Goal: Complete application form: Complete application form

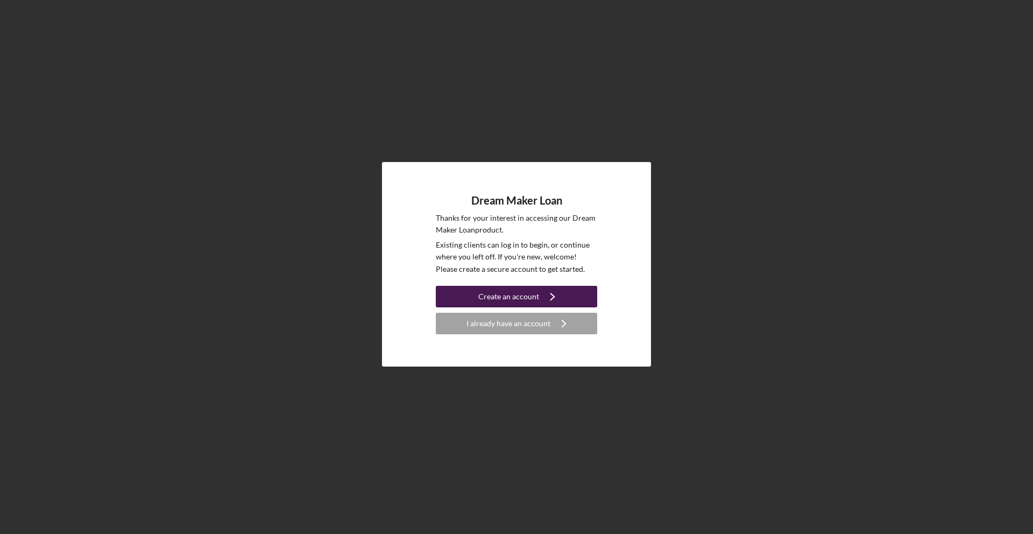
click at [519, 295] on div "Create an account" at bounding box center [508, 297] width 61 height 22
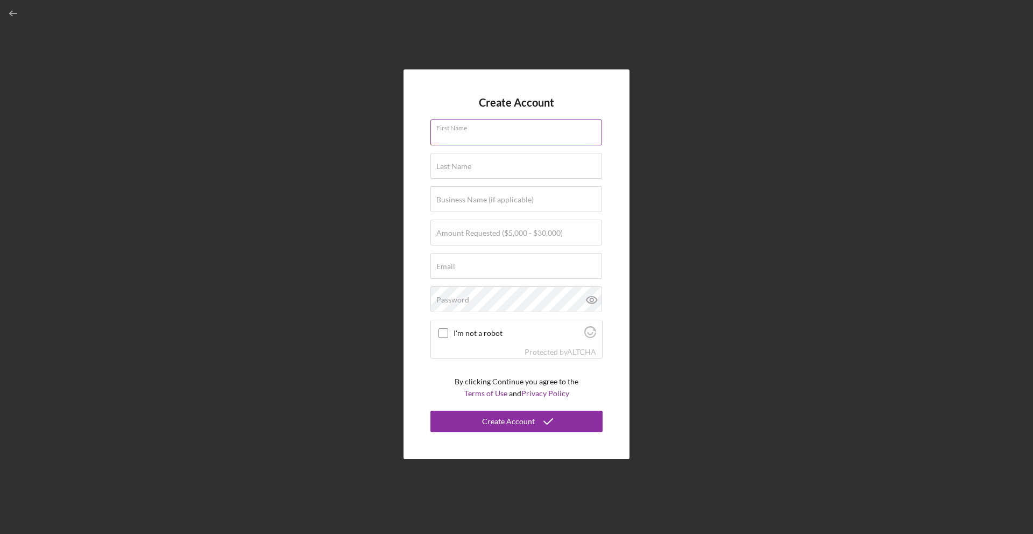
click at [533, 123] on div "First Name" at bounding box center [516, 132] width 172 height 27
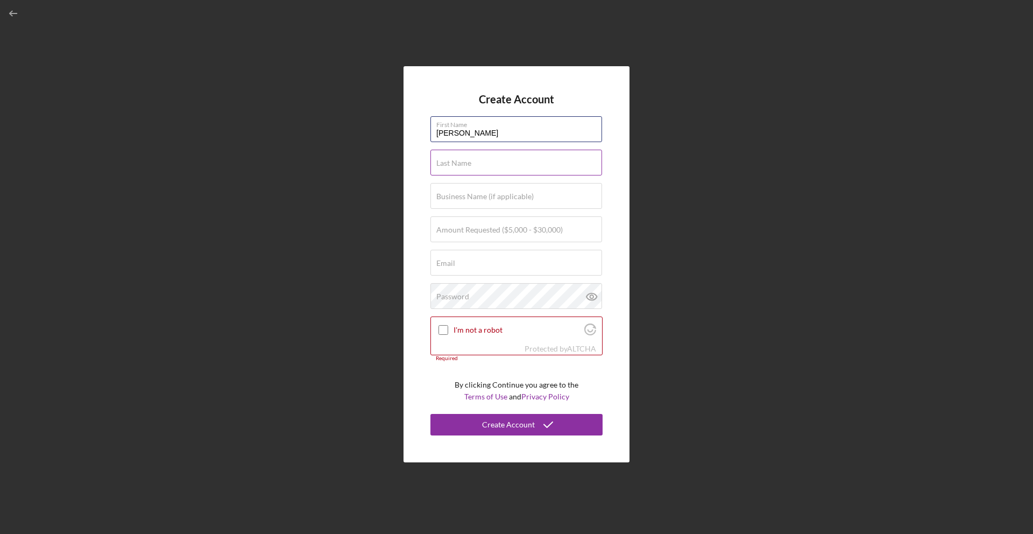
type input "[PERSON_NAME]"
click at [500, 164] on input "Last Name" at bounding box center [516, 163] width 172 height 26
type input "[PERSON_NAME]"
click at [497, 207] on input "Business Name (if applicable)" at bounding box center [516, 196] width 172 height 26
type input "Love Life Travel"
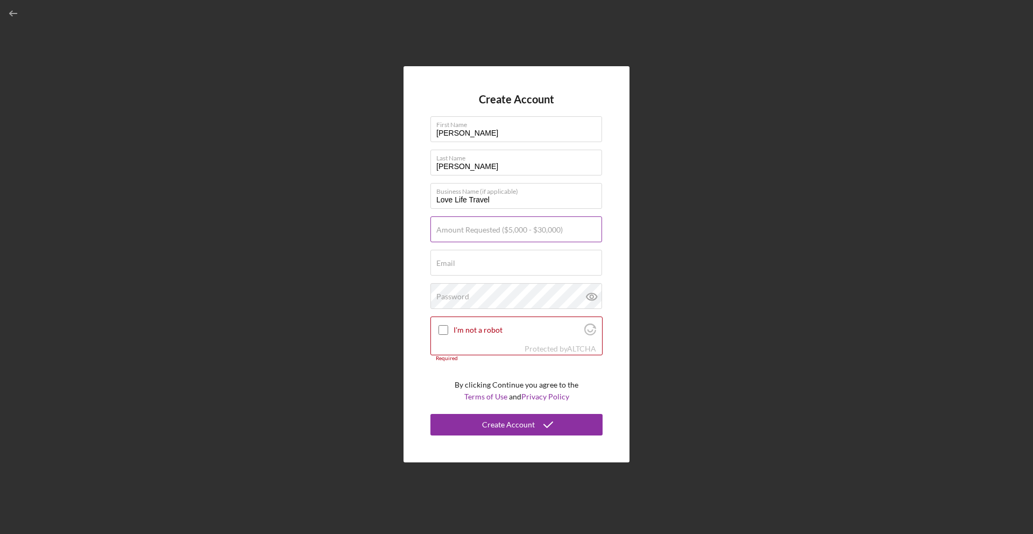
click at [493, 238] on input "Amount Requested ($5,000 - $30,000)" at bounding box center [516, 229] width 172 height 26
type input "$6,000"
click at [488, 265] on input "Email" at bounding box center [516, 263] width 172 height 26
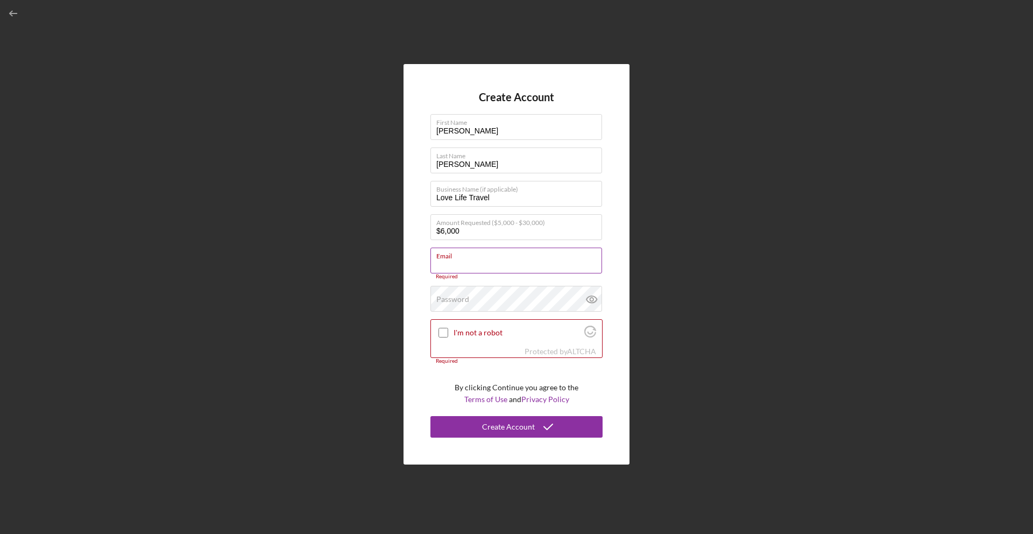
click at [495, 263] on input "Email" at bounding box center [516, 260] width 172 height 26
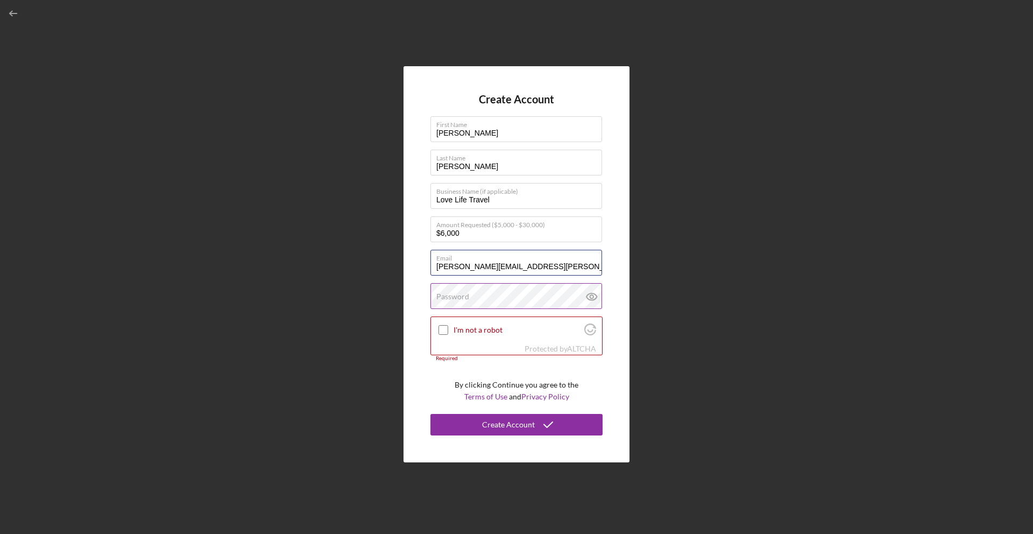
type input "[PERSON_NAME][EMAIL_ADDRESS][PERSON_NAME][DOMAIN_NAME]"
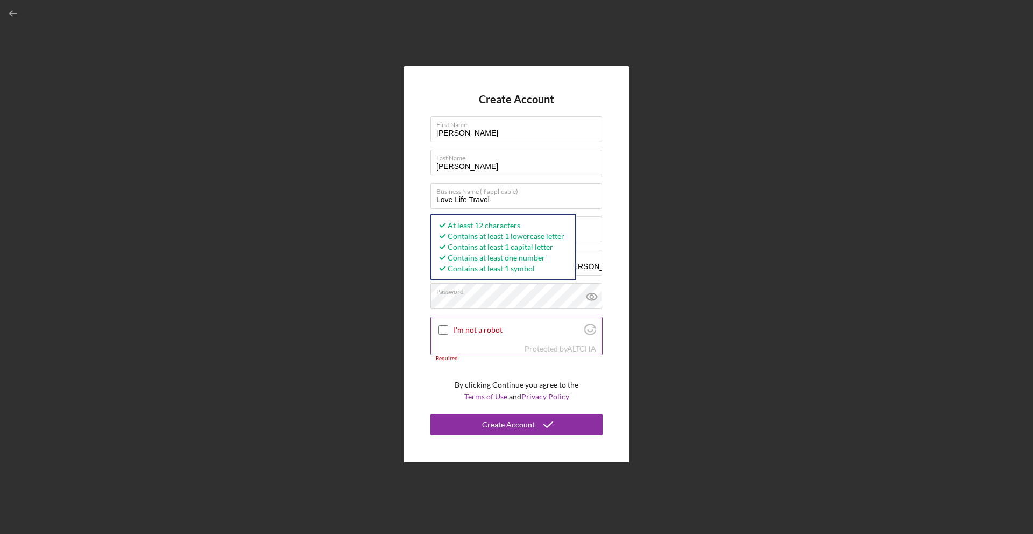
click at [445, 330] on input "I'm not a robot" at bounding box center [443, 330] width 10 height 10
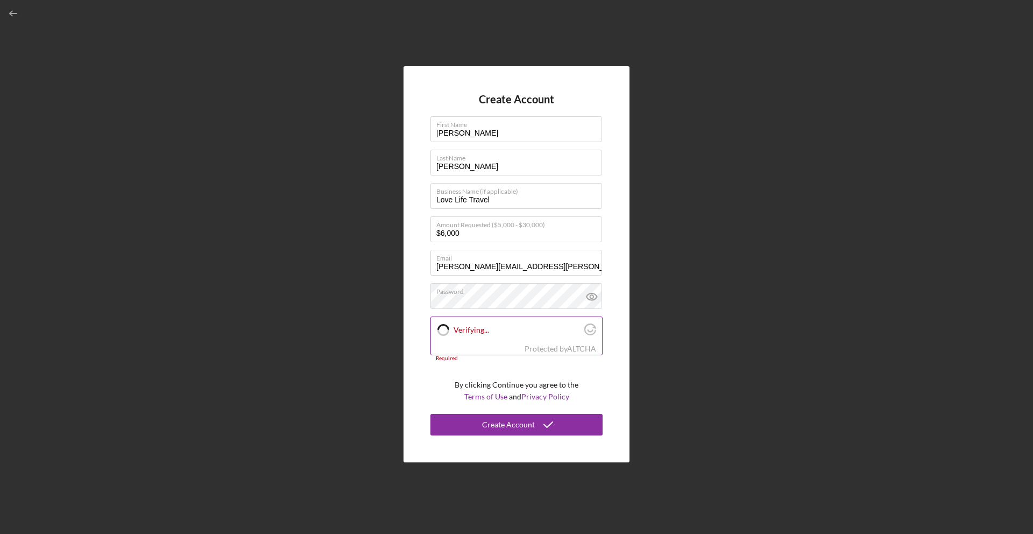
checkbox input "true"
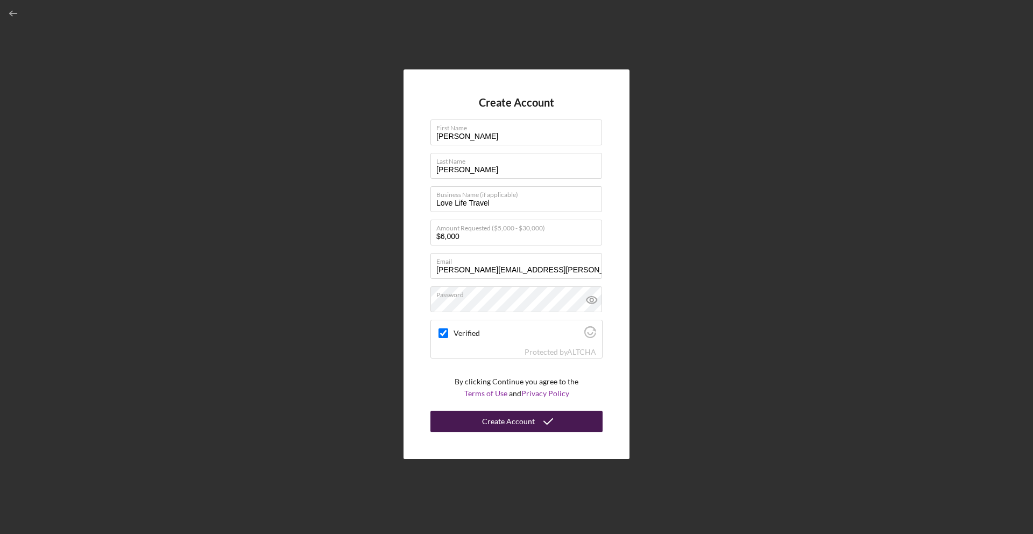
click at [520, 428] on div "Create Account" at bounding box center [508, 421] width 53 height 22
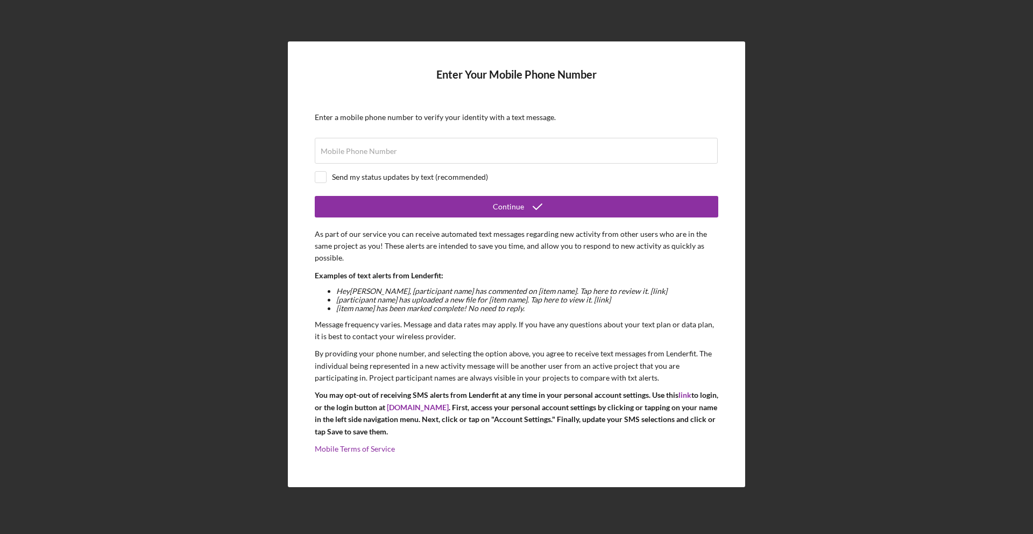
click at [568, 167] on form "Enter Your Mobile Phone Number Enter a mobile phone number to verify your ident…" at bounding box center [516, 264] width 403 height 392
click at [569, 161] on input "Mobile Phone Number" at bounding box center [516, 151] width 403 height 26
type input "[PHONE_NUMBER]"
click at [326, 174] on div "Send my status updates by text (recommended)" at bounding box center [516, 177] width 403 height 12
checkbox input "true"
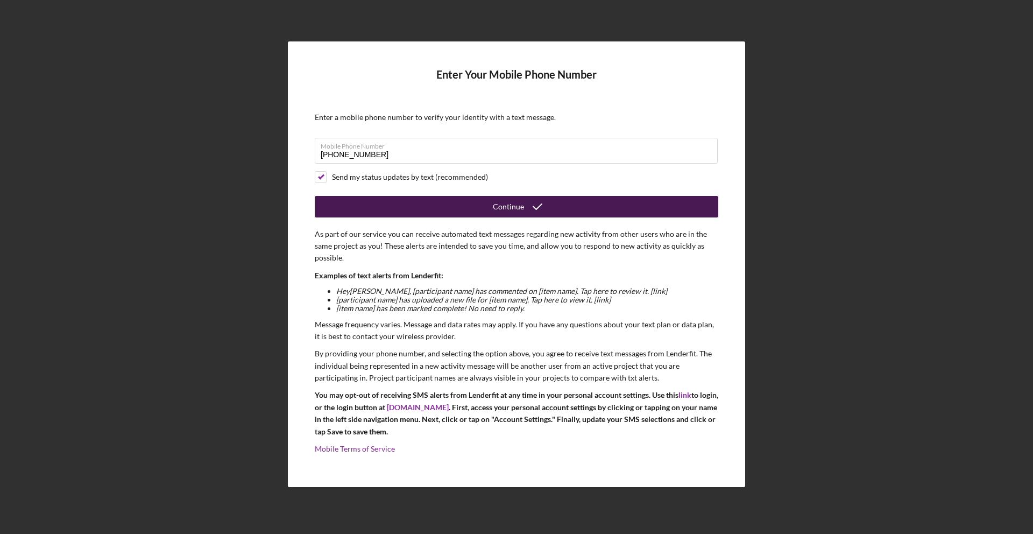
click at [389, 197] on button "Continue" at bounding box center [516, 207] width 403 height 22
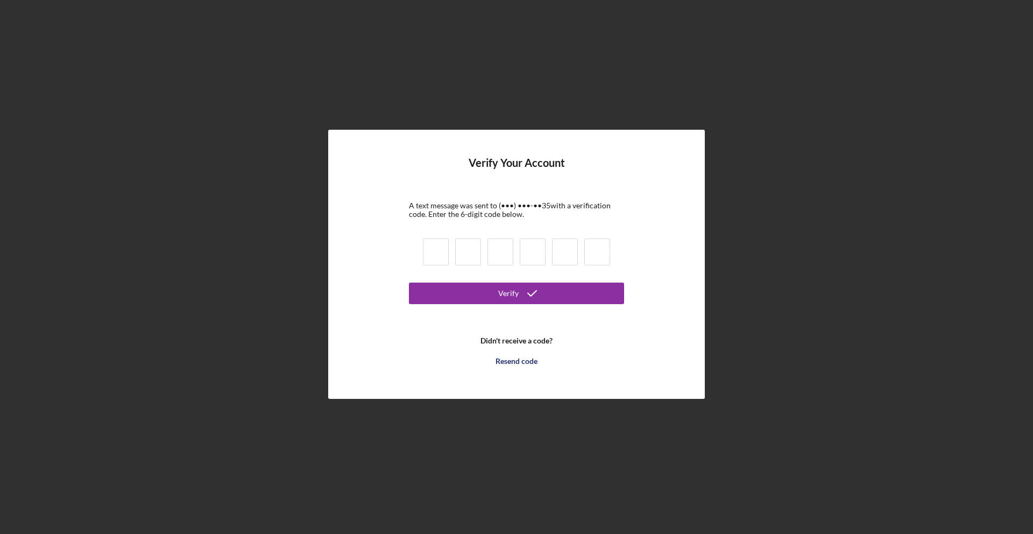
click at [435, 253] on input at bounding box center [436, 251] width 26 height 27
type input "8"
type input "7"
type input "9"
type input "6"
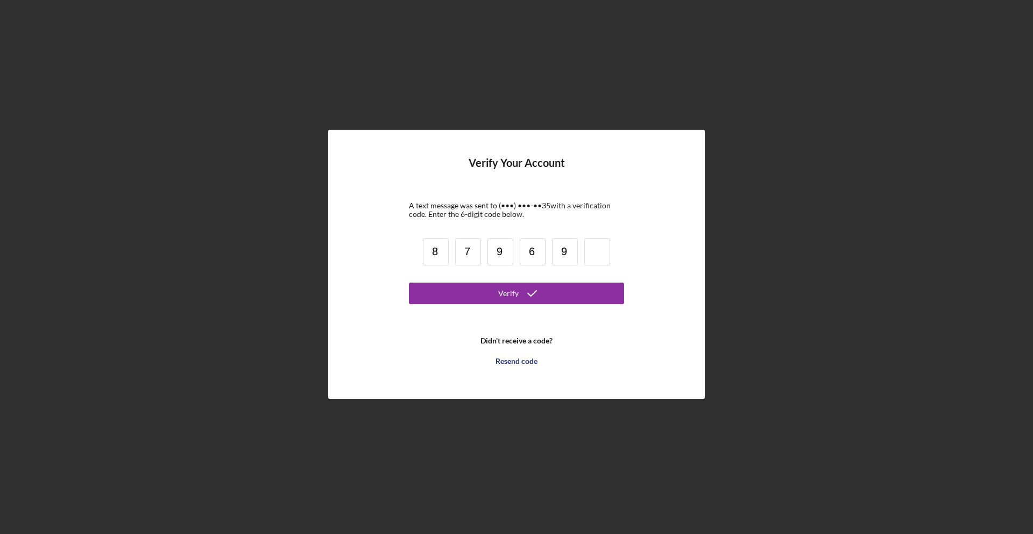
type input "9"
type input "7"
click at [562, 288] on button "Verify" at bounding box center [516, 293] width 215 height 22
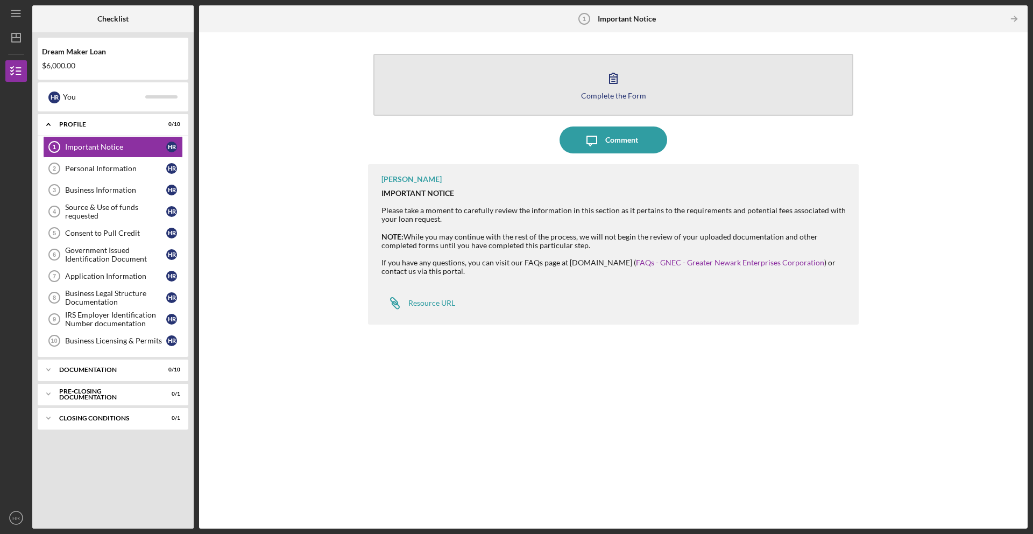
click at [612, 76] on icon "button" at bounding box center [613, 78] width 27 height 27
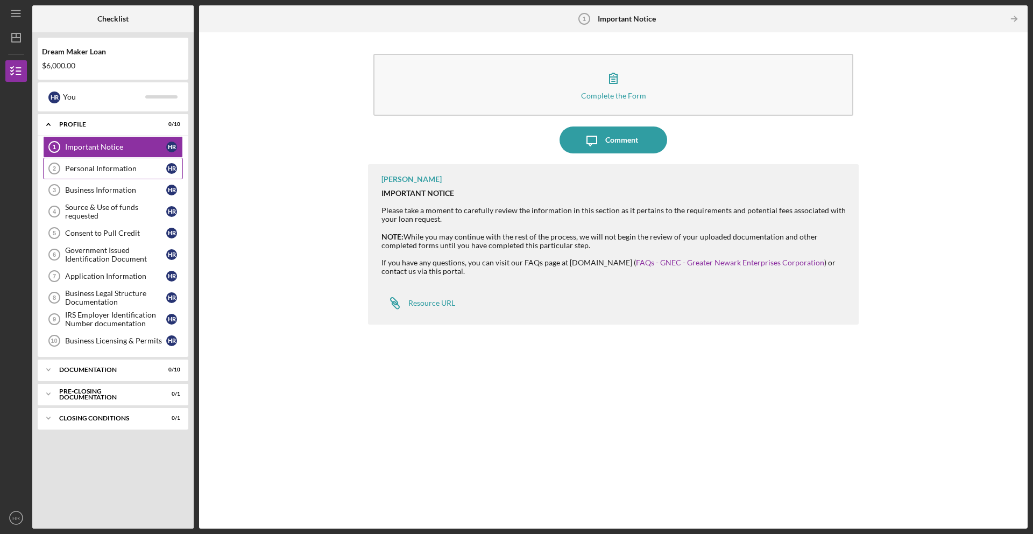
click at [75, 170] on div "Personal Information" at bounding box center [115, 168] width 101 height 9
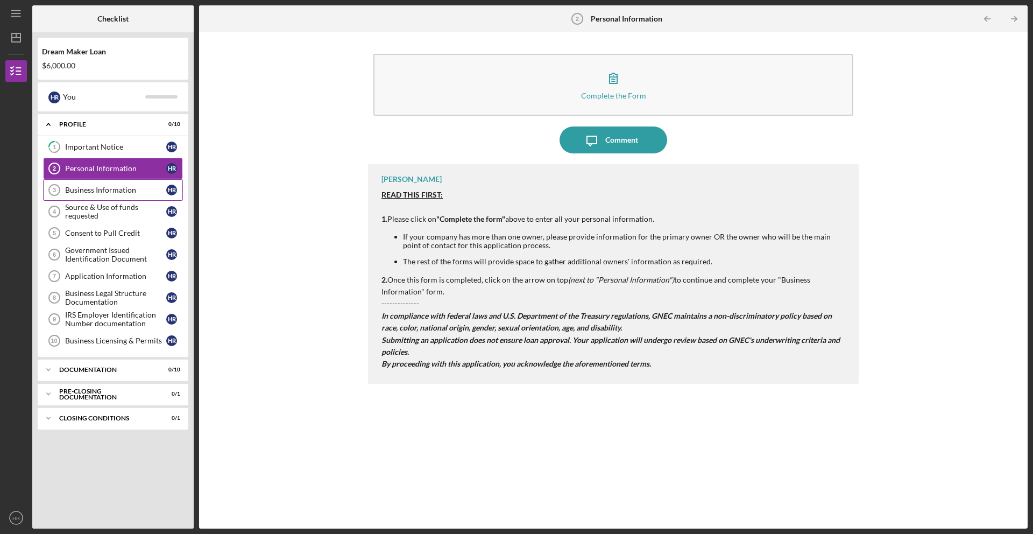
click at [75, 189] on div "Business Information" at bounding box center [115, 190] width 101 height 9
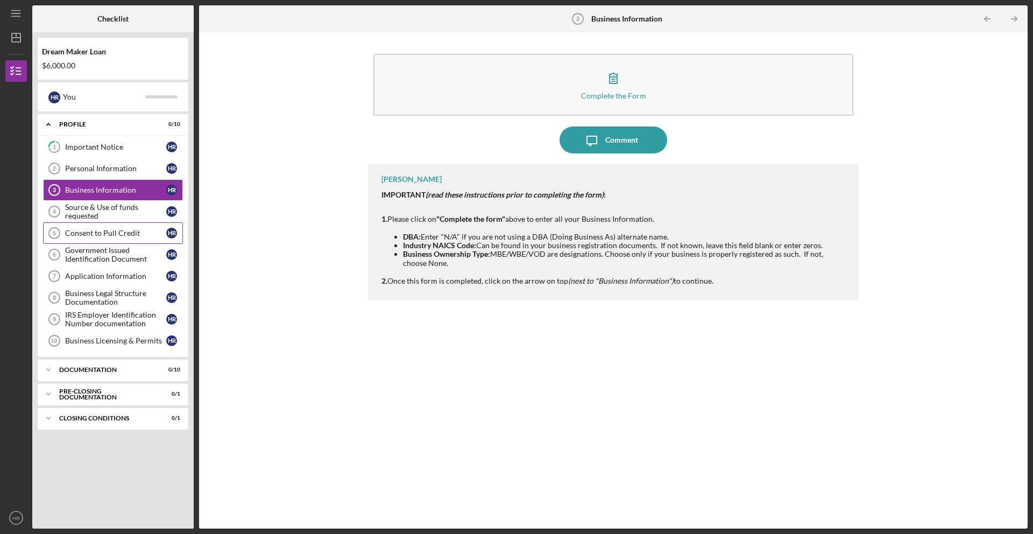
click at [107, 226] on link "Consent to Pull Credit 5 Consent to Pull Credit H R" at bounding box center [113, 233] width 140 height 22
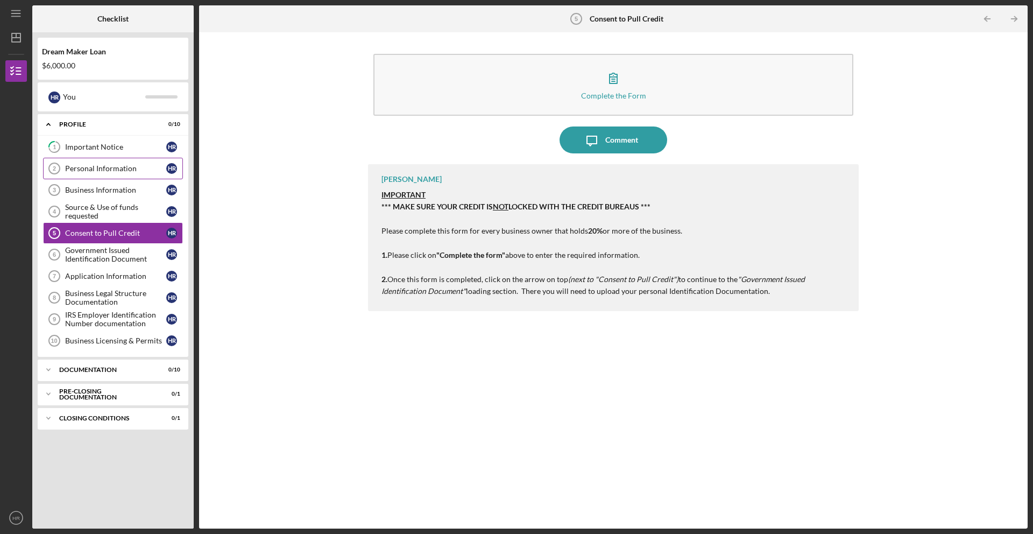
click at [103, 169] on div "Personal Information" at bounding box center [115, 168] width 101 height 9
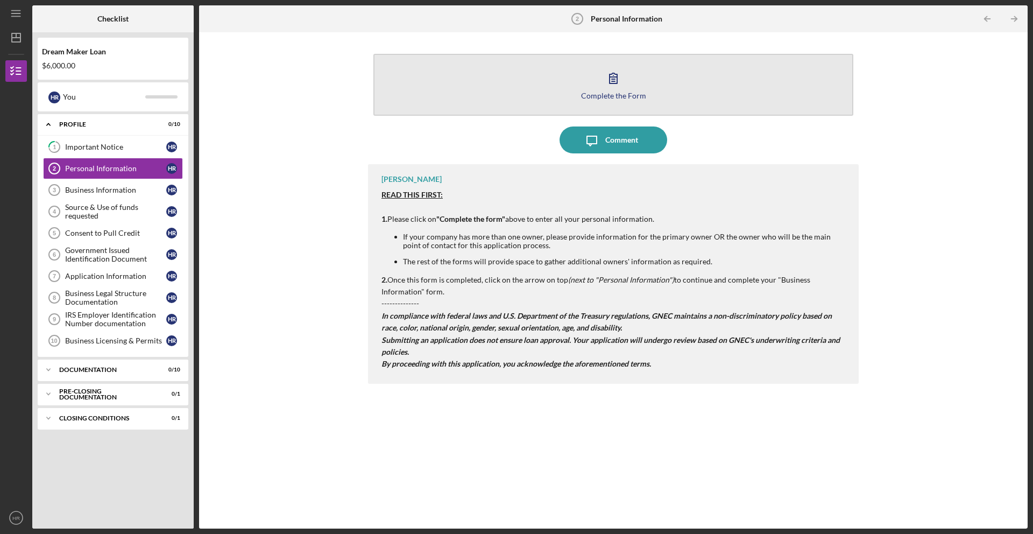
click at [598, 91] on div "Complete the Form" at bounding box center [613, 95] width 65 height 8
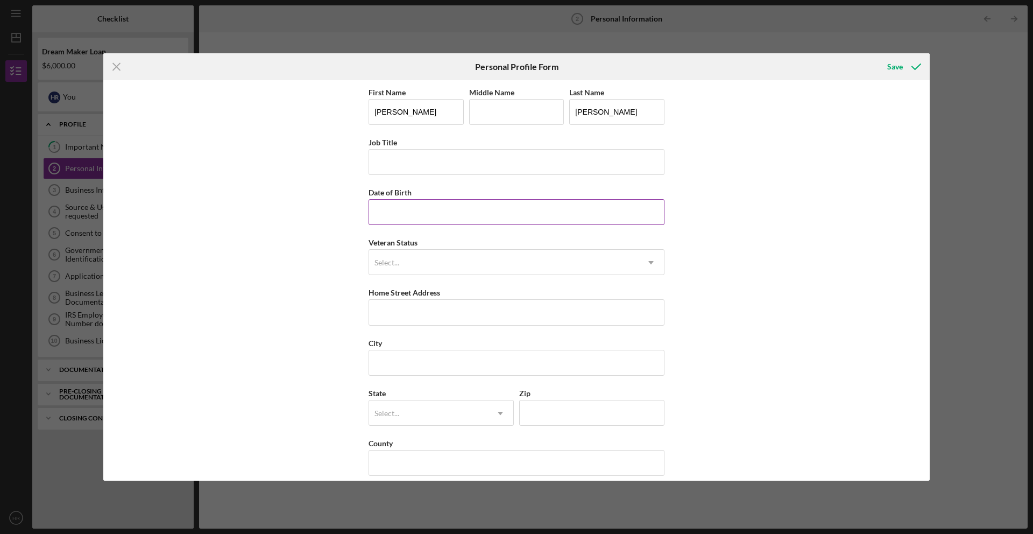
scroll to position [11, 0]
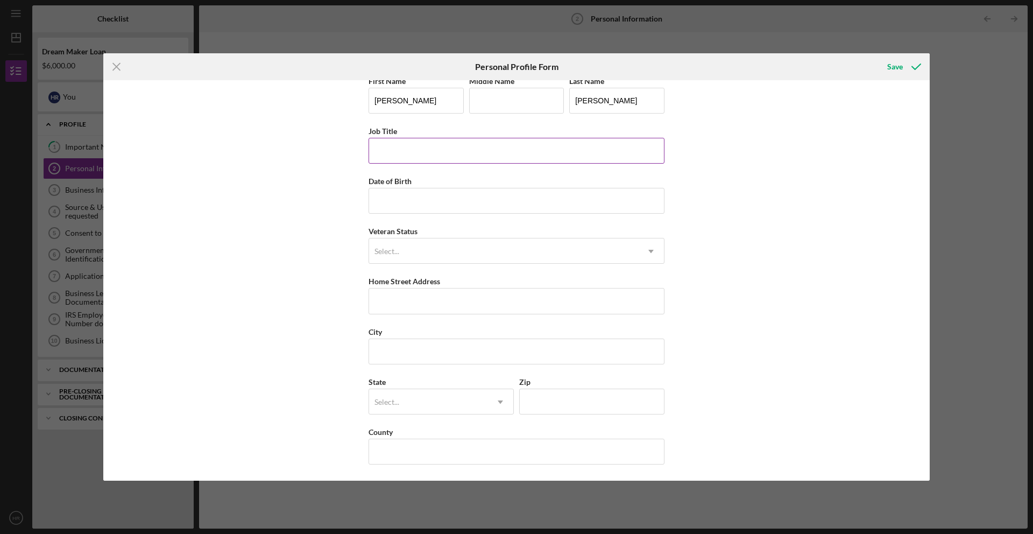
click at [436, 156] on input "Job Title" at bounding box center [516, 151] width 296 height 26
click at [470, 150] on input "Job Title" at bounding box center [516, 151] width 296 height 26
click at [470, 153] on input "Job Title" at bounding box center [516, 151] width 296 height 26
type input "Travel Ageny Co-owner"
click at [416, 201] on input "Date of Birth" at bounding box center [516, 201] width 296 height 26
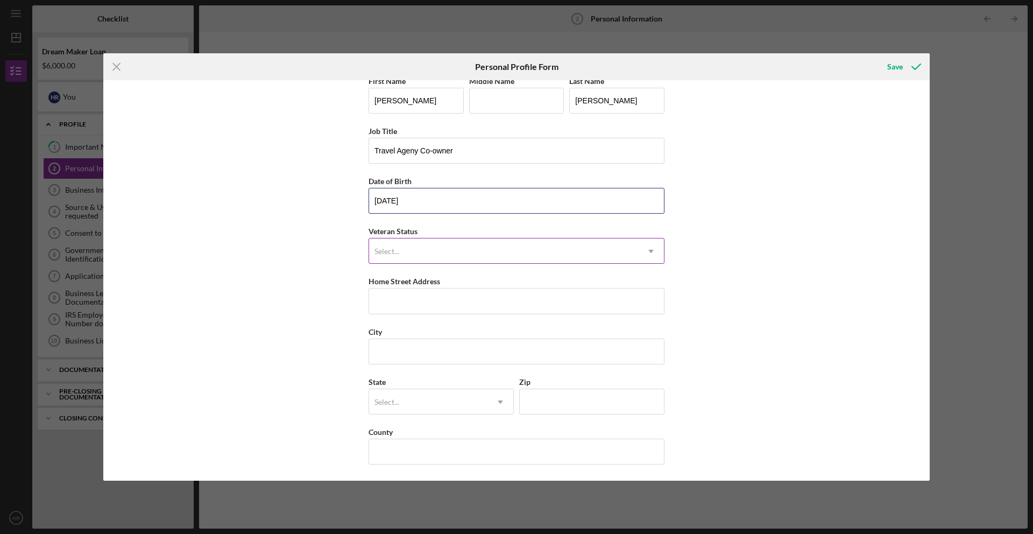
type input "[DATE]"
click at [410, 242] on div "Select..." at bounding box center [503, 251] width 269 height 25
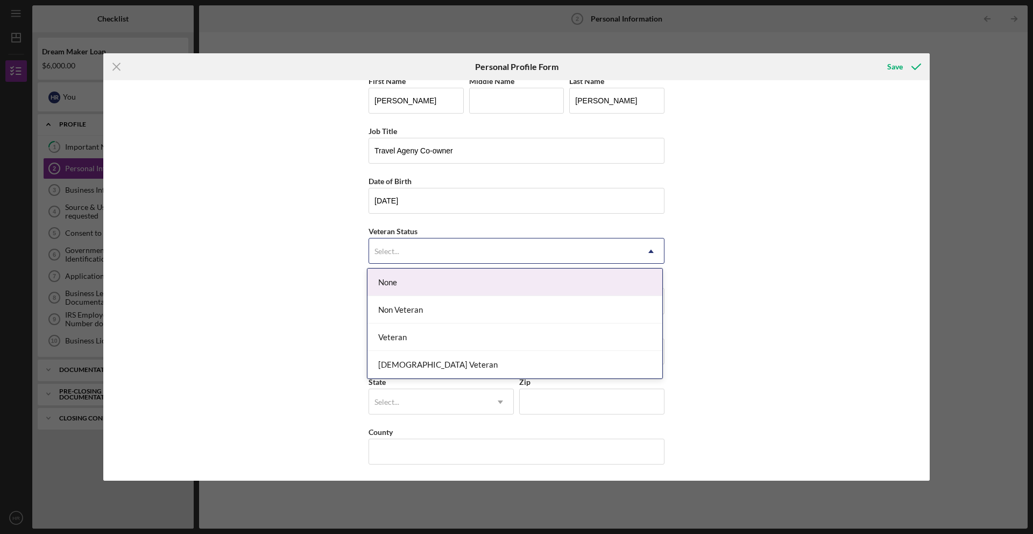
click at [412, 286] on div "None" at bounding box center [514, 281] width 295 height 27
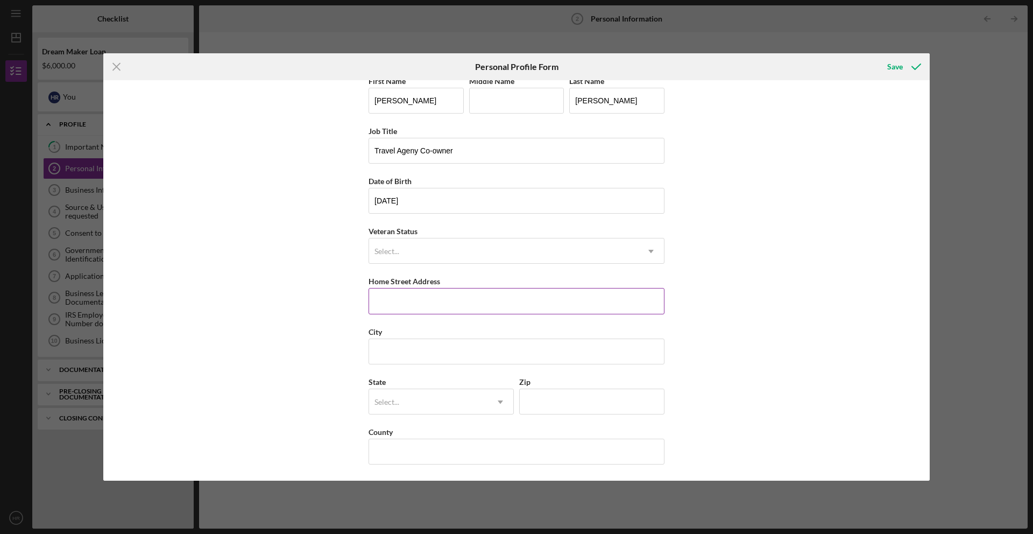
click at [441, 303] on input "Home Street Address" at bounding box center [516, 301] width 296 height 26
type input "[STREET_ADDRESS]"
type input "Perth Amboy"
type input "NJ"
type input "08861"
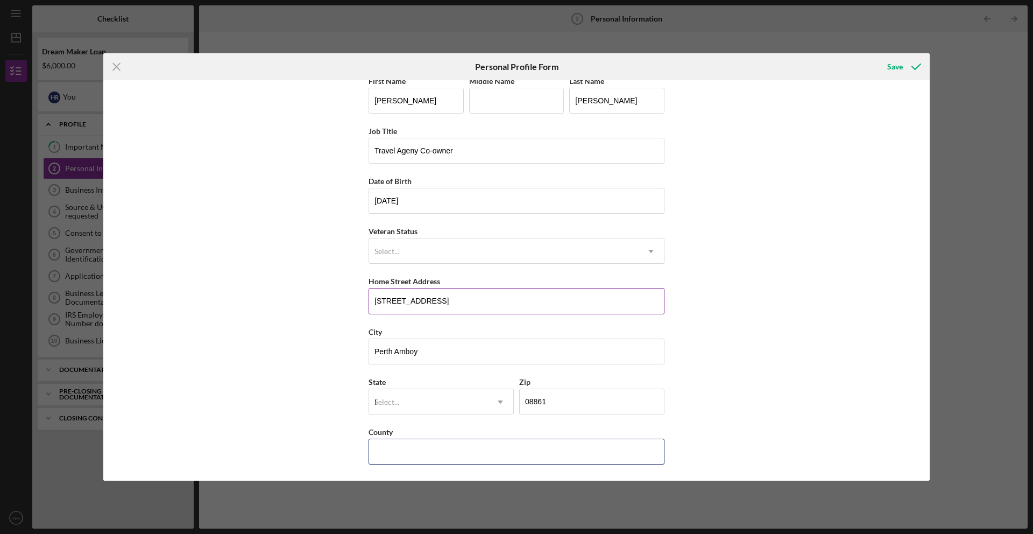
type input "[GEOGRAPHIC_DATA]"
click at [468, 409] on div "NJ" at bounding box center [428, 401] width 118 height 25
click at [443, 433] on div "NJ" at bounding box center [439, 432] width 144 height 27
click at [907, 64] on icon "submit" at bounding box center [916, 66] width 27 height 27
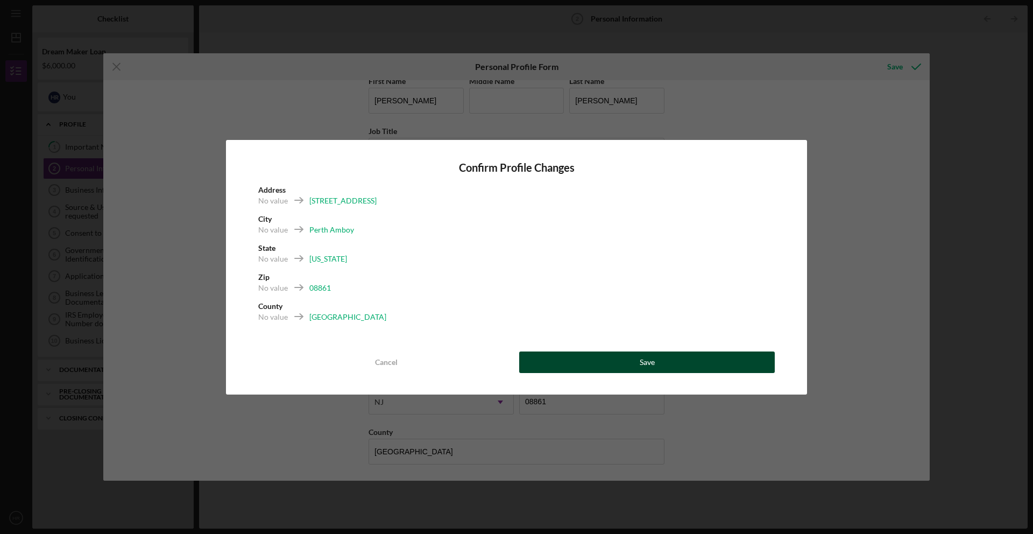
click at [619, 361] on button "Save" at bounding box center [646, 362] width 255 height 22
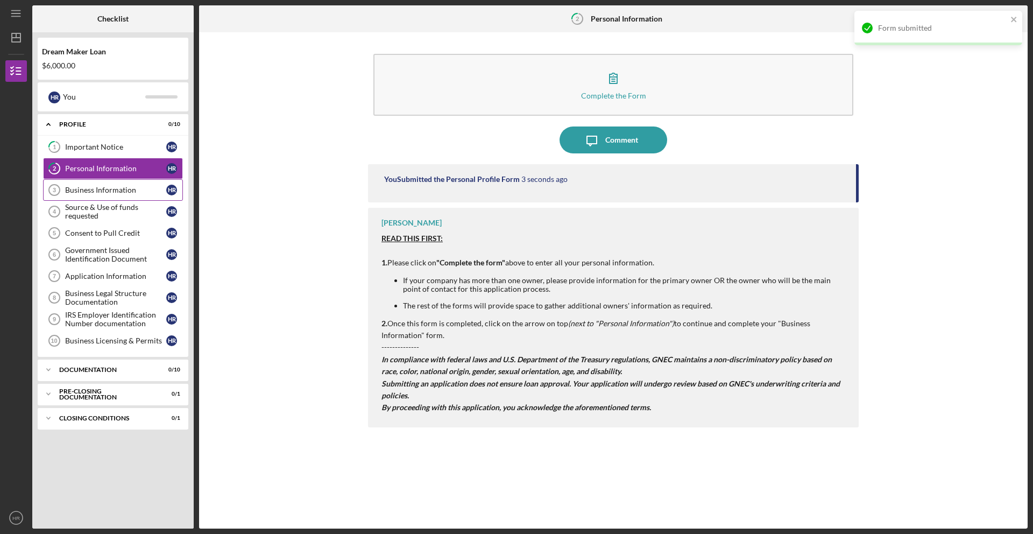
click at [136, 186] on div "Business Information" at bounding box center [115, 190] width 101 height 9
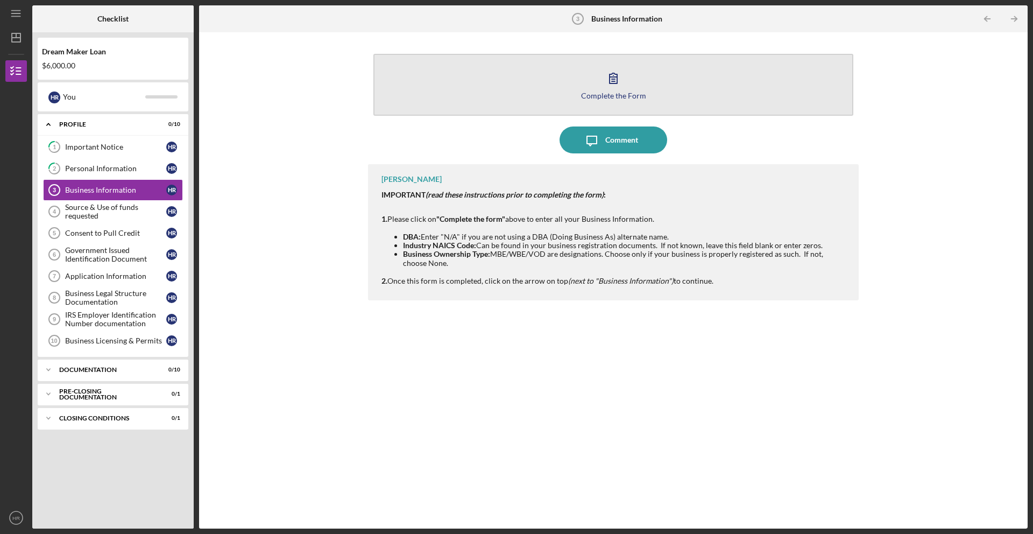
click at [582, 88] on button "Complete the Form Form" at bounding box center [613, 85] width 480 height 62
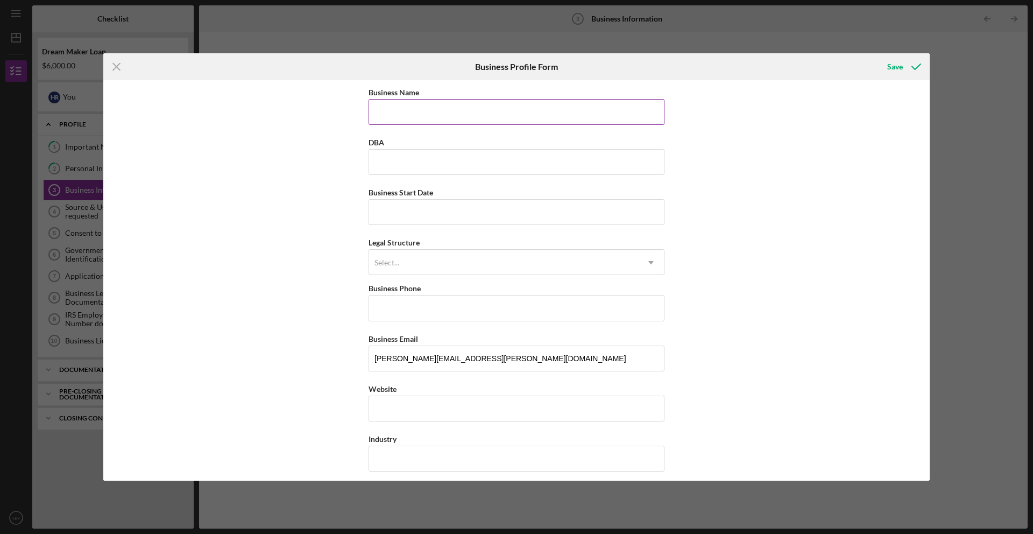
click at [410, 97] on div "Business Name" at bounding box center [516, 92] width 296 height 13
click at [411, 104] on input "Business Name" at bounding box center [516, 112] width 296 height 26
click at [417, 120] on input "Business Name" at bounding box center [516, 112] width 296 height 26
type input "Love Life Travel"
click at [498, 170] on input "DBA" at bounding box center [516, 162] width 296 height 26
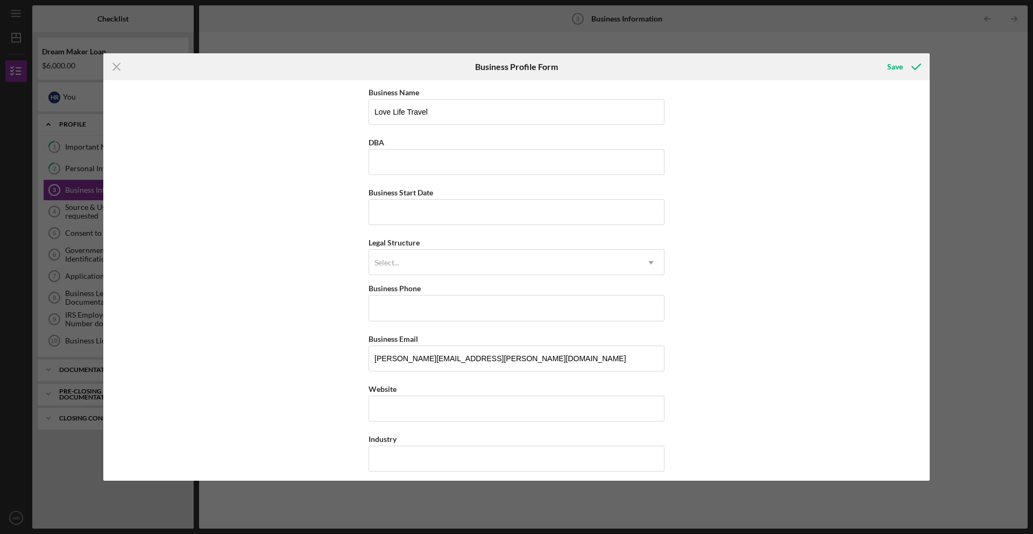
click at [467, 214] on input "Business Start Date" at bounding box center [516, 212] width 296 height 26
type input "[DATE]"
click at [432, 260] on div "Select..." at bounding box center [503, 262] width 269 height 25
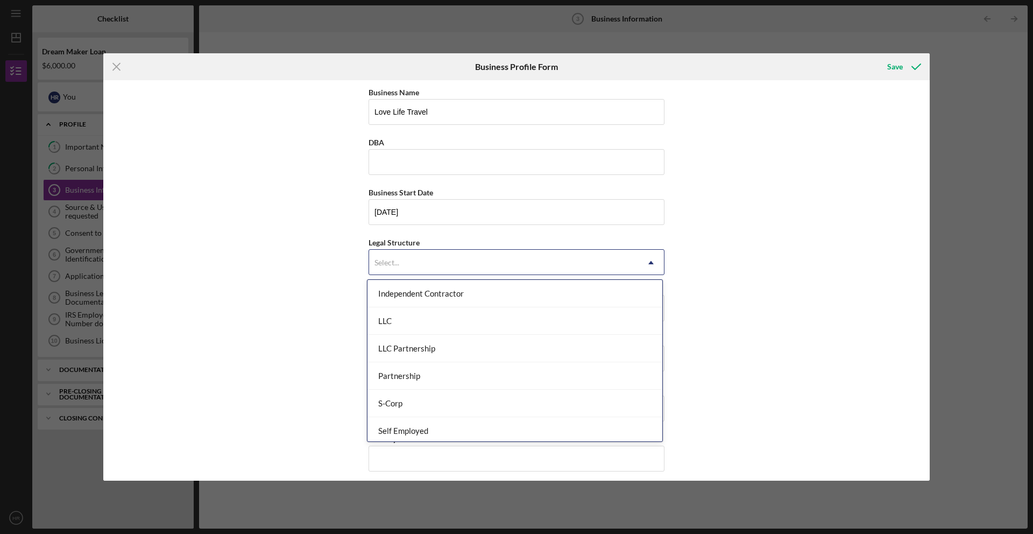
scroll to position [183, 0]
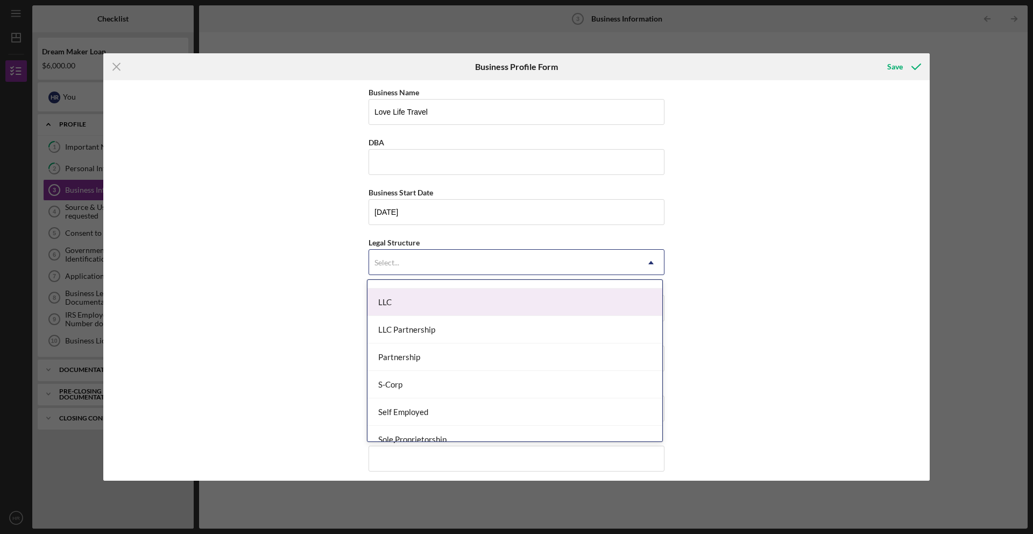
click at [449, 295] on div "LLC" at bounding box center [514, 301] width 295 height 27
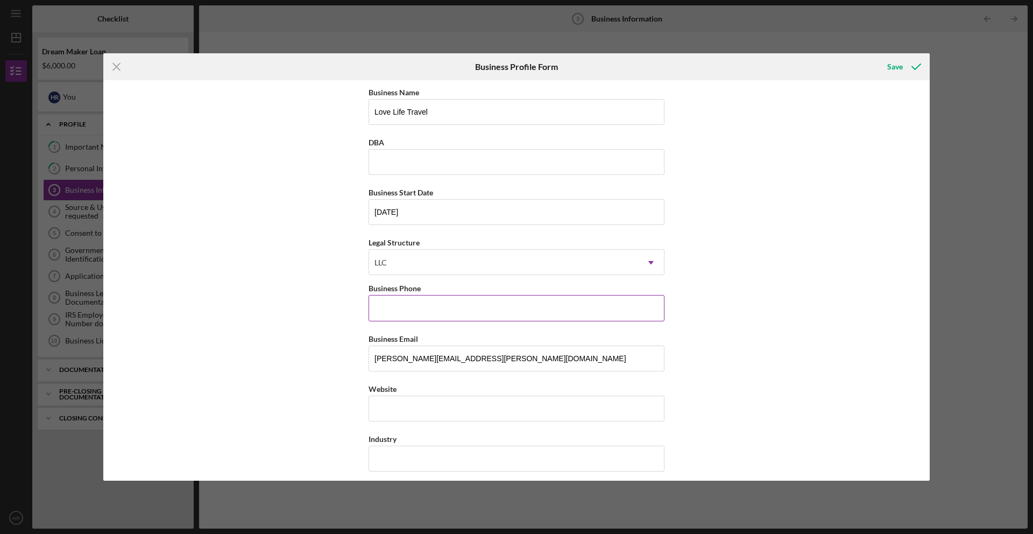
click at [443, 313] on input "Business Phone" at bounding box center [516, 308] width 296 height 26
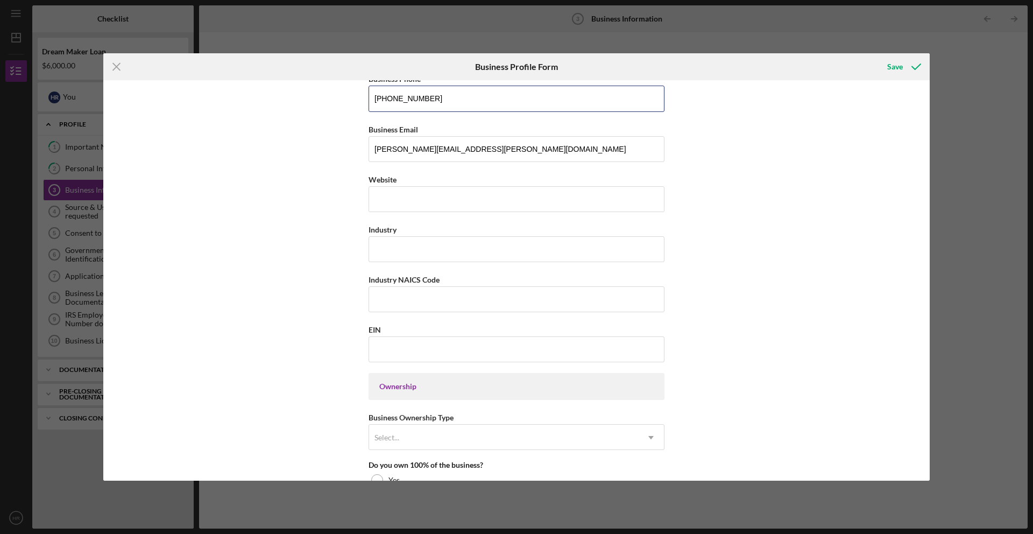
scroll to position [219, 0]
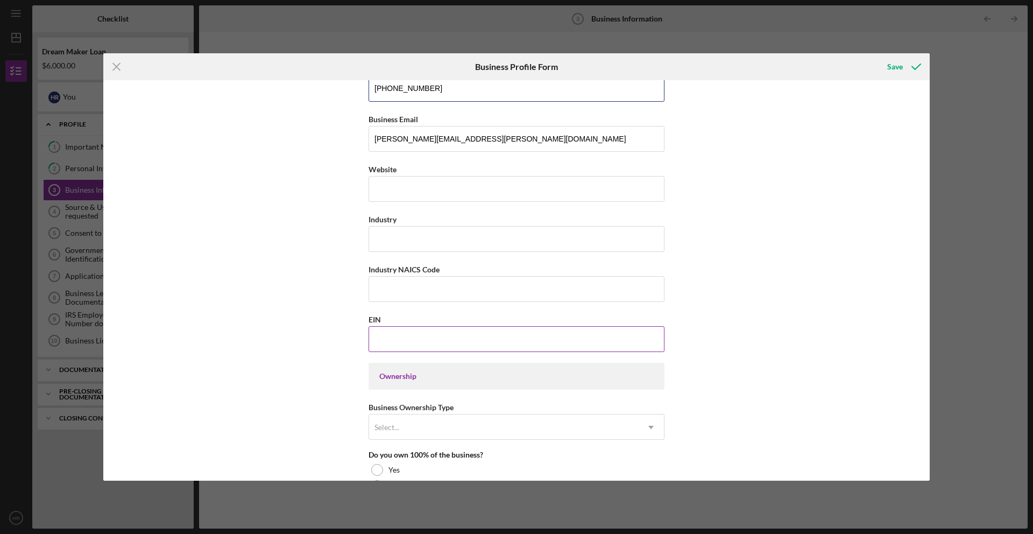
type input "[PHONE_NUMBER]"
click at [448, 339] on input "EIN" at bounding box center [516, 339] width 296 height 26
paste input
click at [408, 332] on input "EIN" at bounding box center [516, 339] width 296 height 26
paste input "[US_EMPLOYER_IDENTIFICATION_NUMBER]"
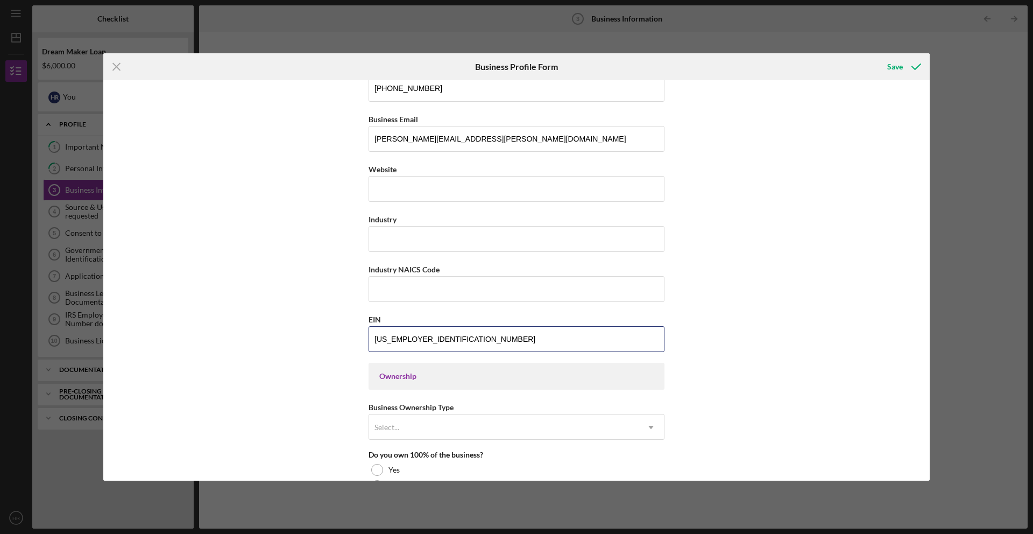
type input "[US_EMPLOYER_IDENTIFICATION_NUMBER]"
click at [456, 376] on div "Ownership" at bounding box center [516, 376] width 274 height 9
click at [456, 384] on div "Ownership" at bounding box center [516, 376] width 296 height 27
click at [415, 373] on div "Ownership" at bounding box center [516, 376] width 274 height 9
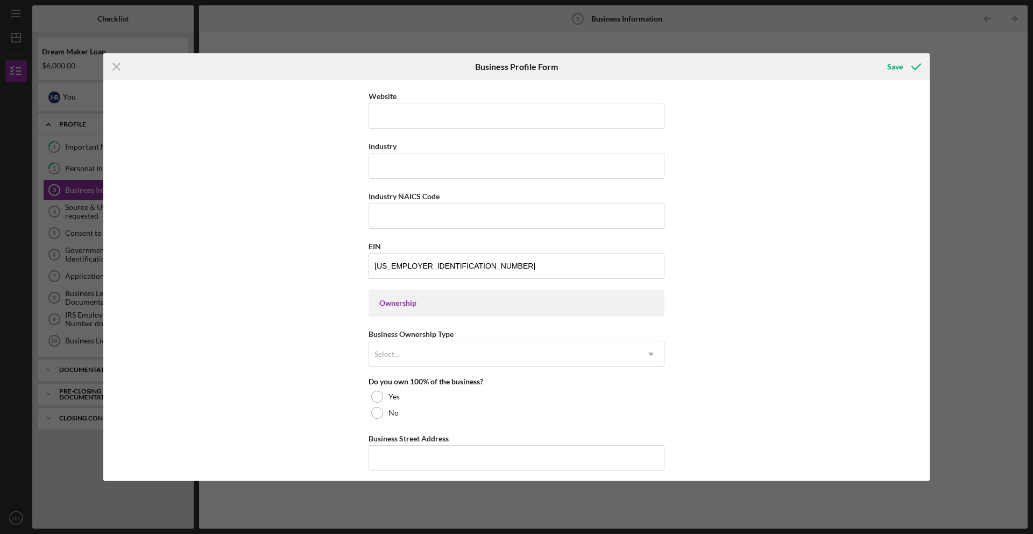
scroll to position [309, 0]
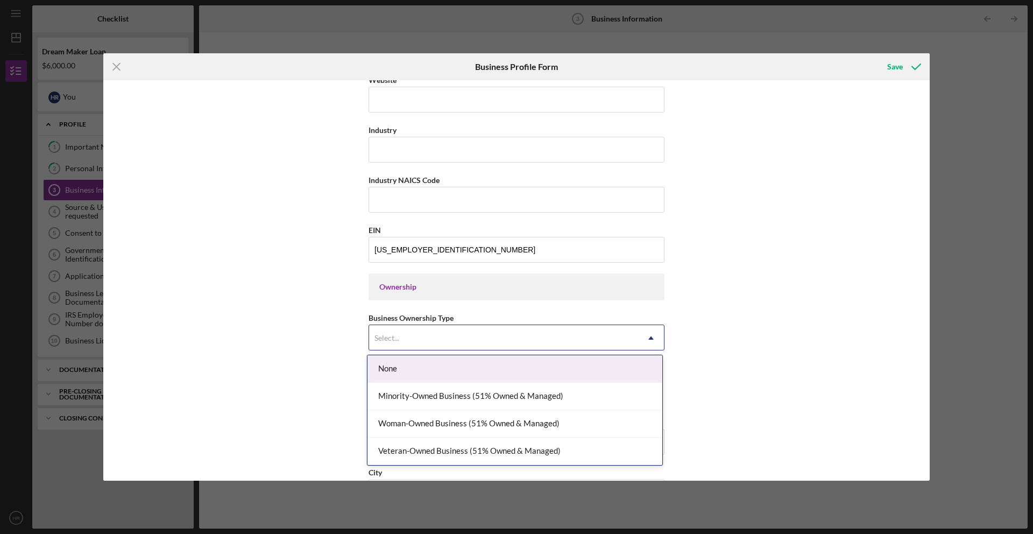
click at [432, 346] on div "Select..." at bounding box center [503, 337] width 269 height 25
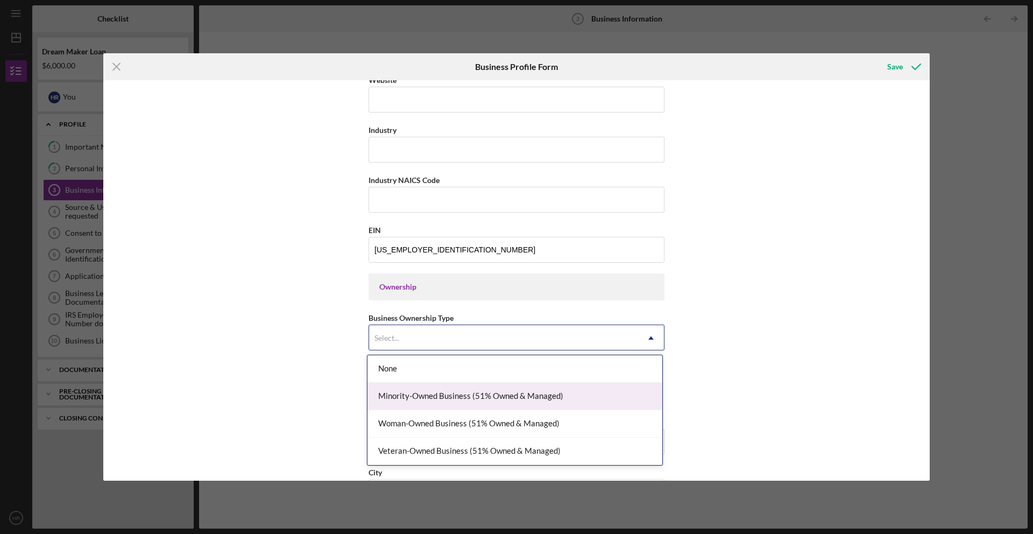
click at [545, 395] on div "Minority-Owned Business (51% Owned & Managed)" at bounding box center [514, 395] width 295 height 27
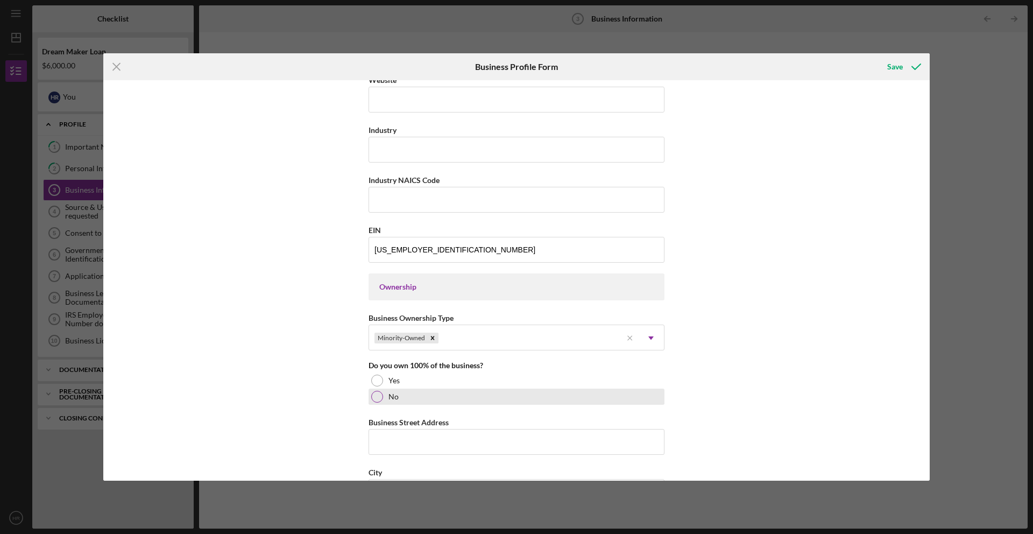
click at [378, 403] on div "No" at bounding box center [516, 396] width 296 height 16
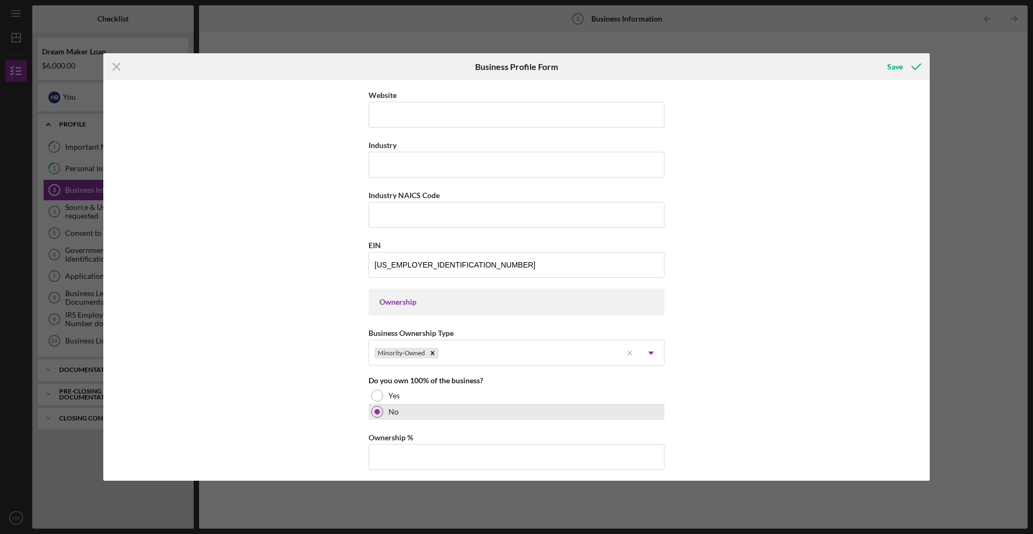
scroll to position [292, 0]
click at [452, 467] on input "Ownership %" at bounding box center [516, 459] width 296 height 26
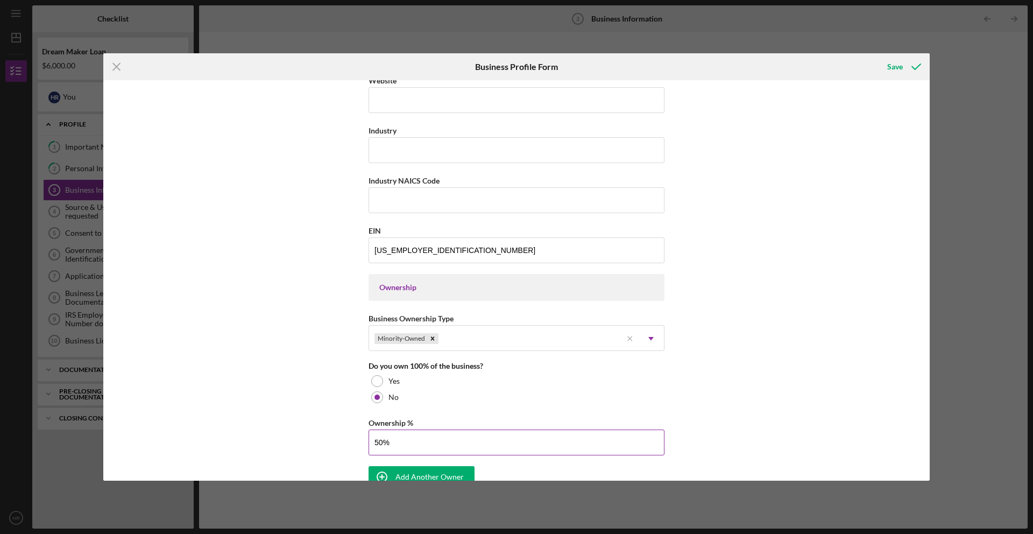
scroll to position [511, 0]
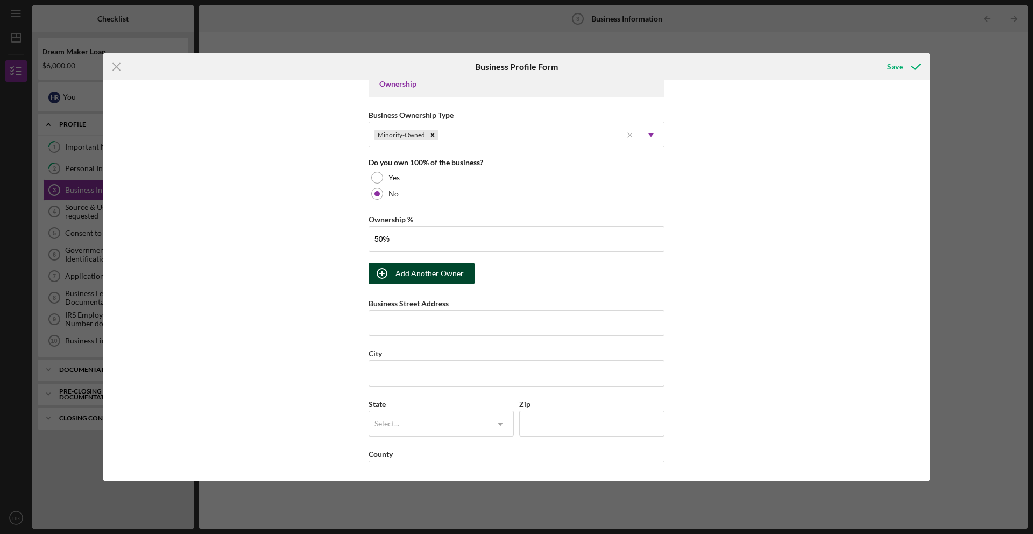
type input "50.00%"
click at [454, 266] on div "Add Another Owner" at bounding box center [429, 273] width 68 height 22
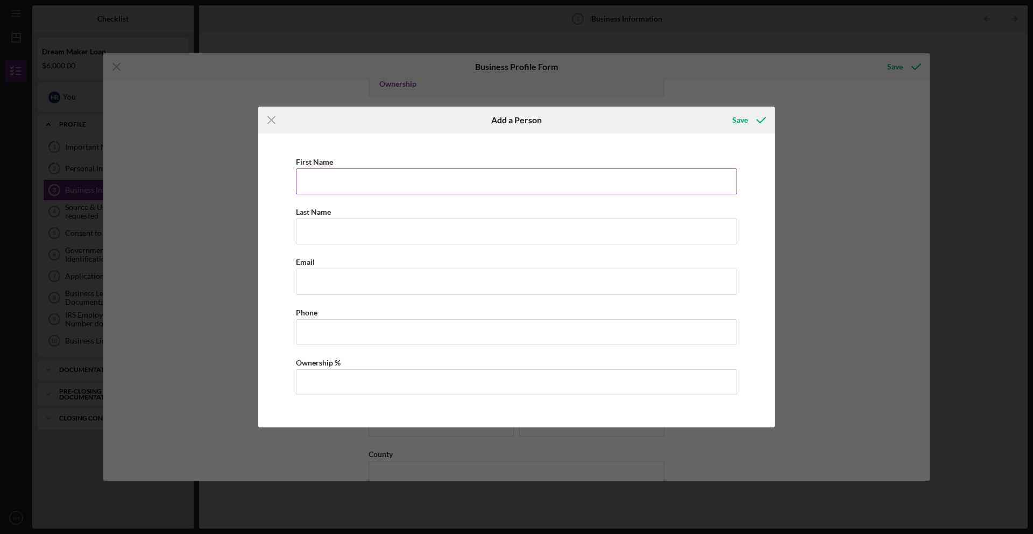
click at [416, 181] on input "First Name" at bounding box center [516, 181] width 441 height 26
type input "[PERSON_NAME]"
type input "[EMAIL_ADDRESS][DOMAIN_NAME]"
type input "[PHONE_NUMBER]"
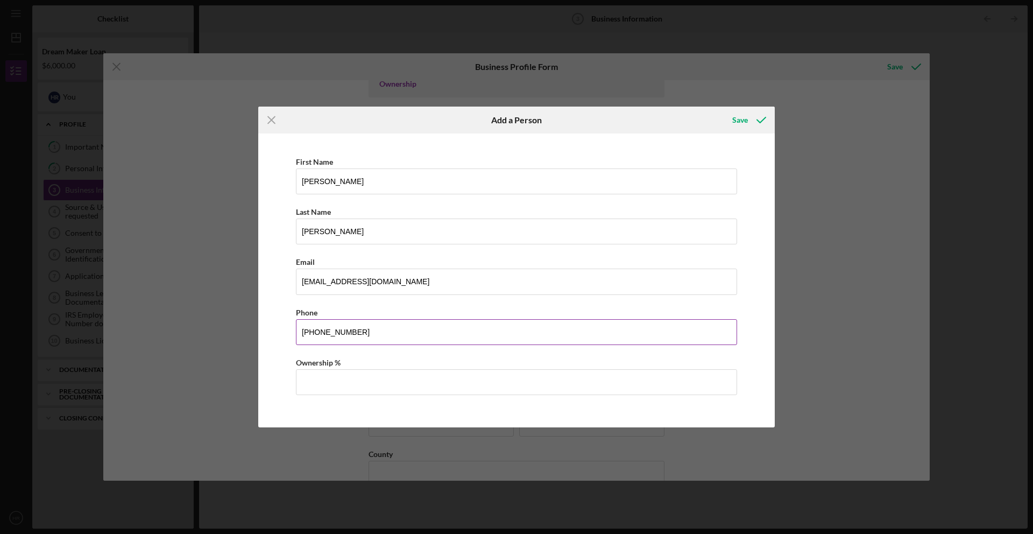
click at [404, 331] on input "[PHONE_NUMBER]" at bounding box center [516, 332] width 441 height 26
click at [311, 390] on input "Ownership %" at bounding box center [516, 382] width 441 height 26
type input "50.00%"
click at [740, 122] on div "Save" at bounding box center [740, 120] width 16 height 22
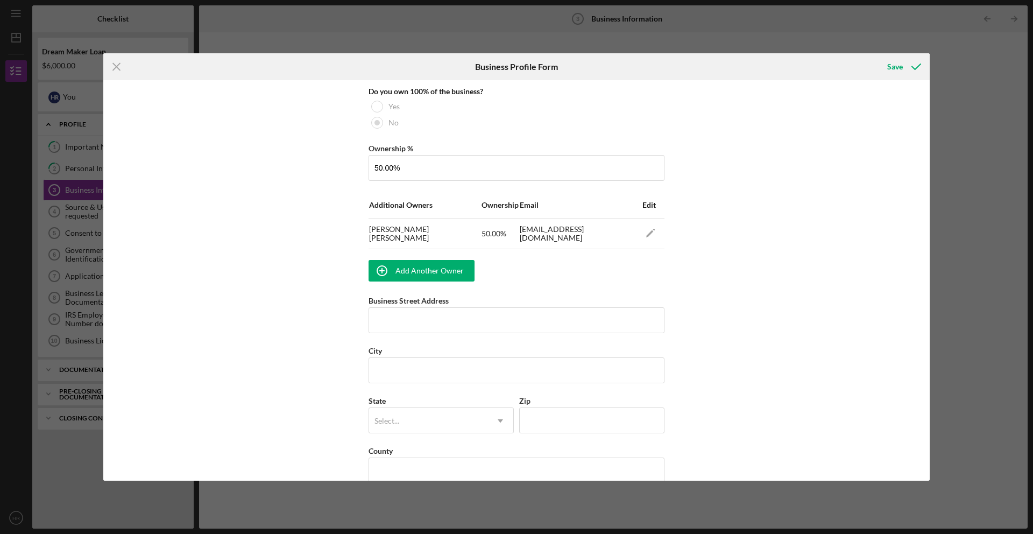
scroll to position [691, 0]
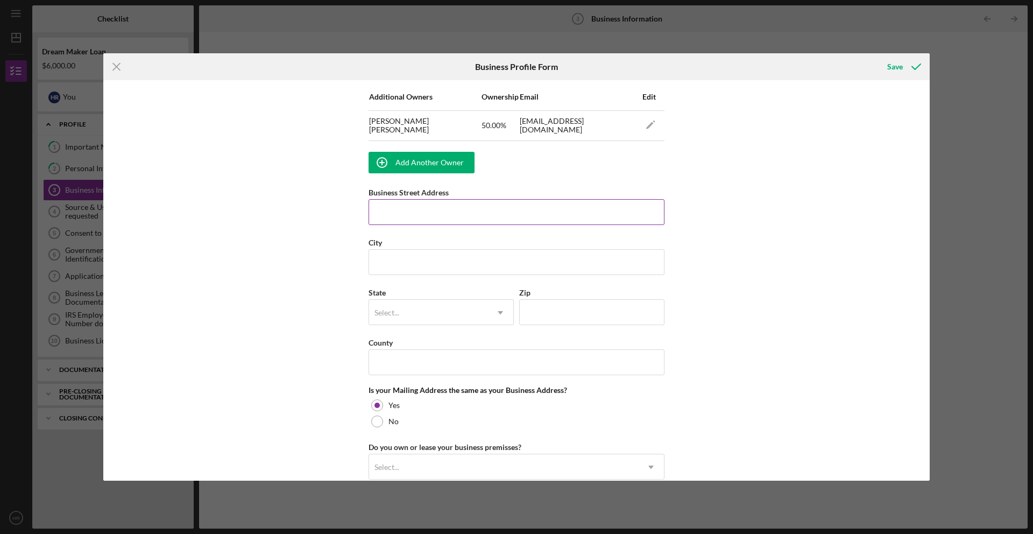
click at [474, 211] on input "Business Street Address" at bounding box center [516, 212] width 296 height 26
type input "[STREET_ADDRESS]"
type input "Perth Amboy"
type input "08861"
type input "NJ"
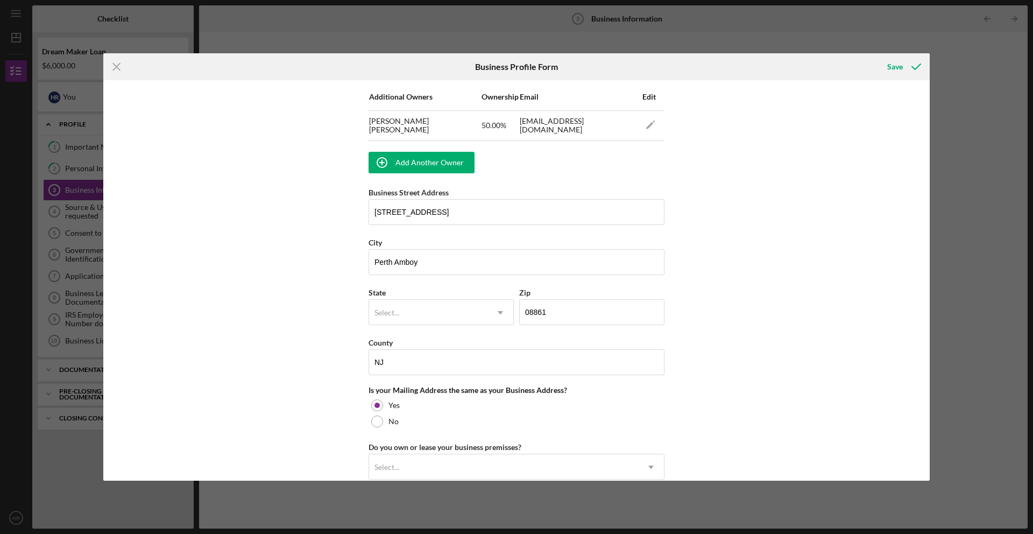
click at [429, 125] on td "[PERSON_NAME]" at bounding box center [424, 125] width 112 height 30
click at [428, 122] on td "[PERSON_NAME]" at bounding box center [424, 125] width 112 height 30
click at [636, 94] on td "Edit" at bounding box center [650, 96] width 28 height 27
click at [649, 95] on span "Edit" at bounding box center [648, 96] width 13 height 9
click at [652, 123] on icon "Icon/Edit" at bounding box center [650, 124] width 24 height 24
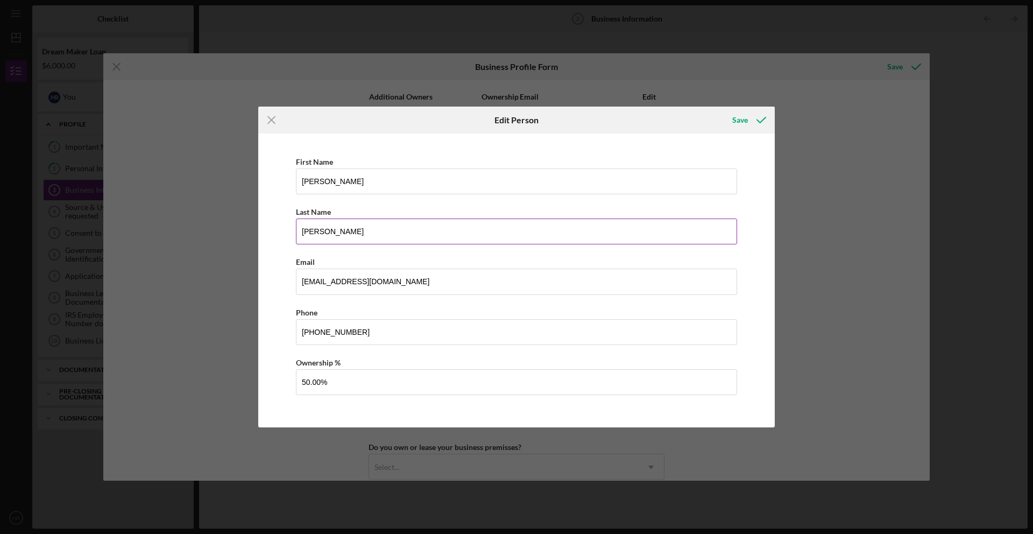
click at [365, 235] on input "[PERSON_NAME]" at bounding box center [516, 231] width 441 height 26
type input "[PERSON_NAME]"
click at [763, 127] on icon "button" at bounding box center [761, 119] width 27 height 27
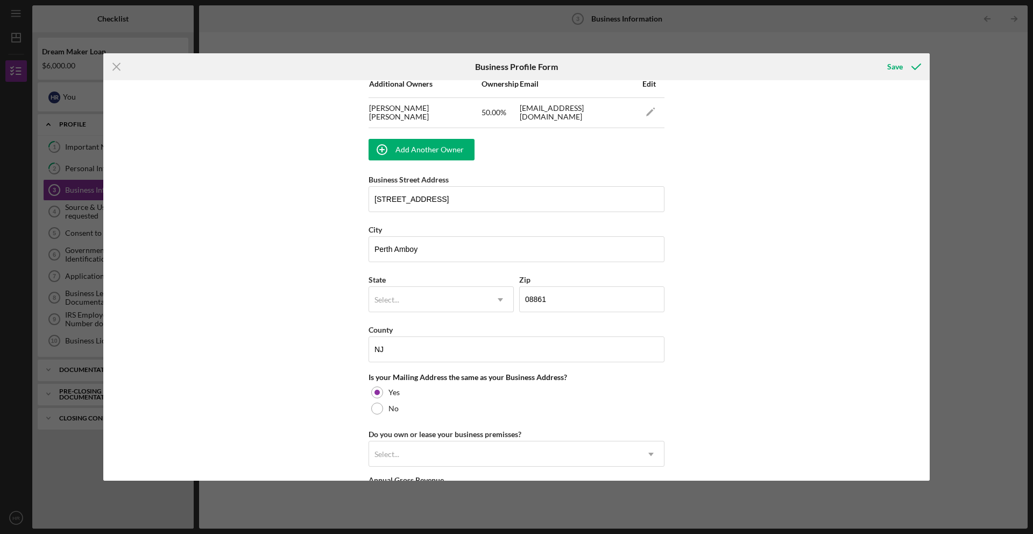
scroll to position [851, 0]
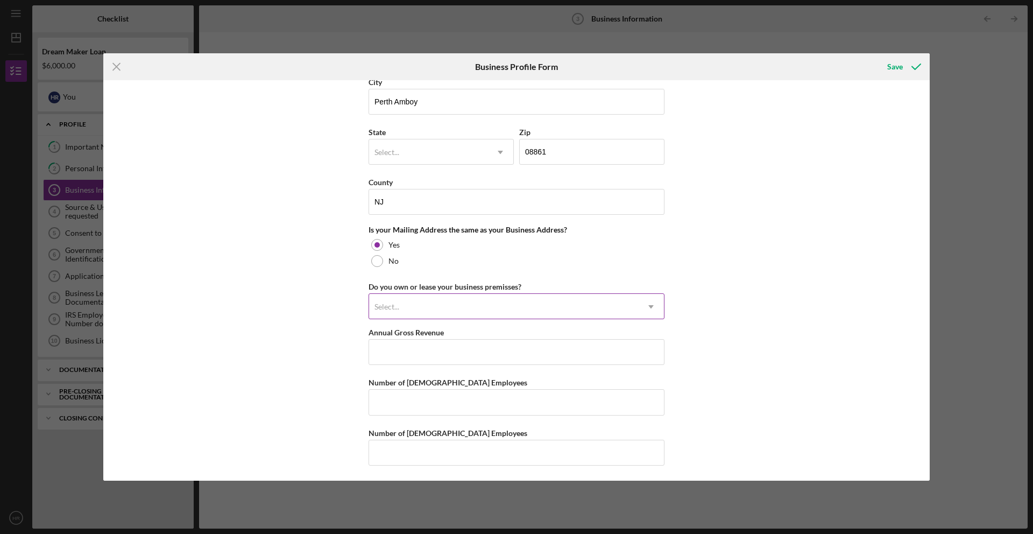
click at [542, 312] on div "Select..." at bounding box center [503, 306] width 269 height 25
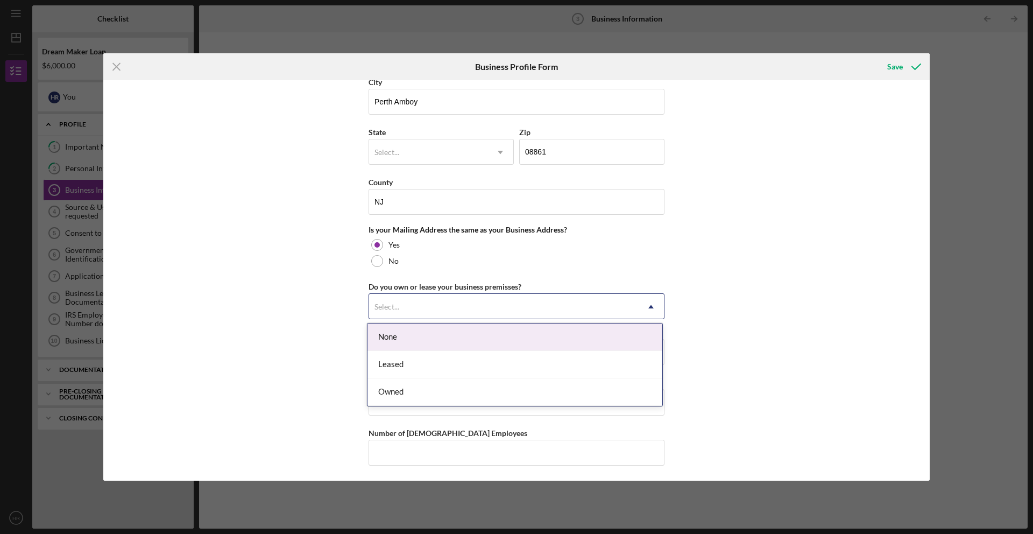
click at [474, 343] on div "None" at bounding box center [514, 336] width 295 height 27
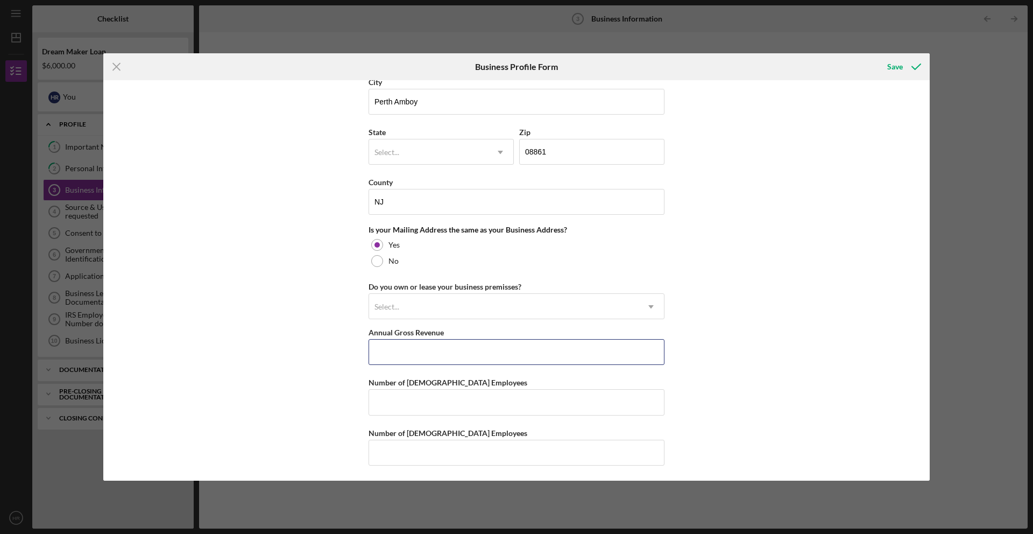
click at [474, 343] on input "Annual Gross Revenue" at bounding box center [516, 352] width 296 height 26
click at [482, 300] on div "Select..." at bounding box center [503, 306] width 269 height 25
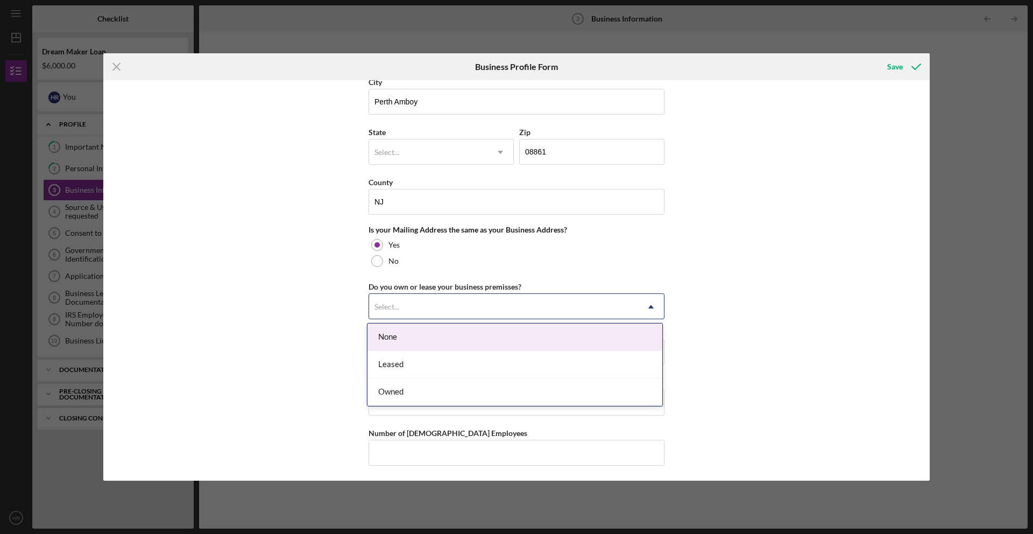
click at [446, 340] on div "None" at bounding box center [514, 336] width 295 height 27
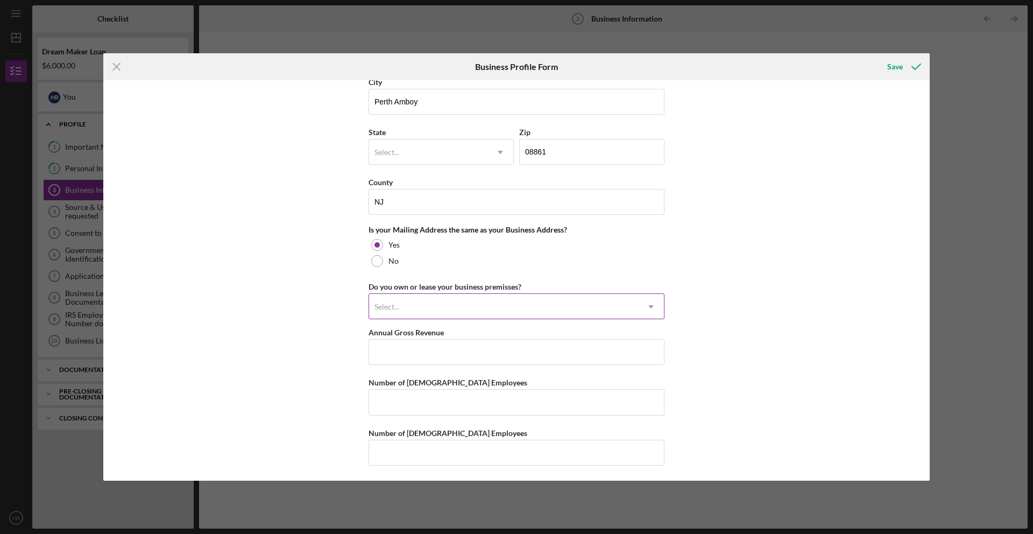
click at [462, 317] on div "Select..." at bounding box center [503, 306] width 269 height 25
click at [529, 315] on div "Select..." at bounding box center [503, 306] width 269 height 25
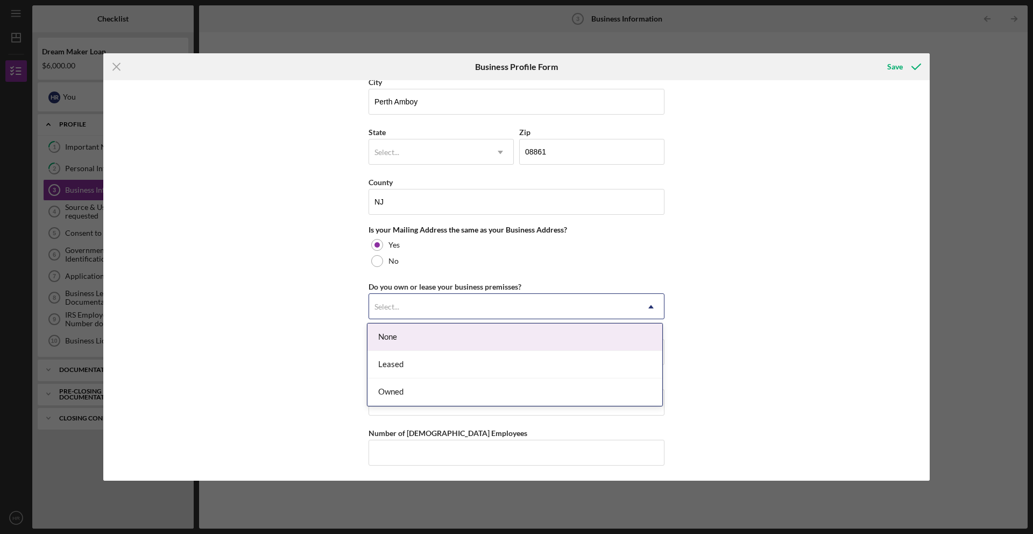
click at [529, 315] on div "Select..." at bounding box center [503, 306] width 269 height 25
click at [449, 340] on div "None" at bounding box center [514, 336] width 295 height 27
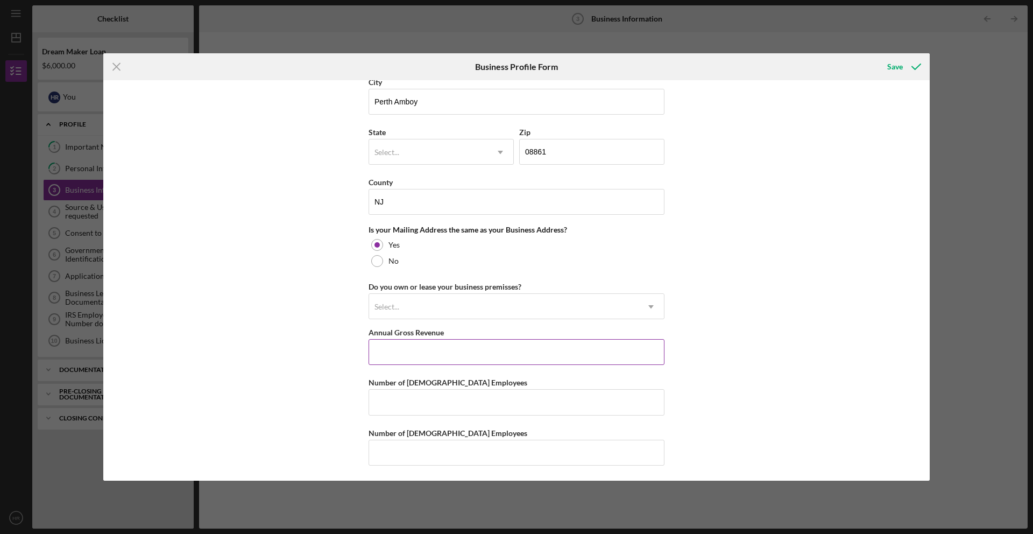
click at [437, 352] on input "Annual Gross Revenue" at bounding box center [516, 352] width 296 height 26
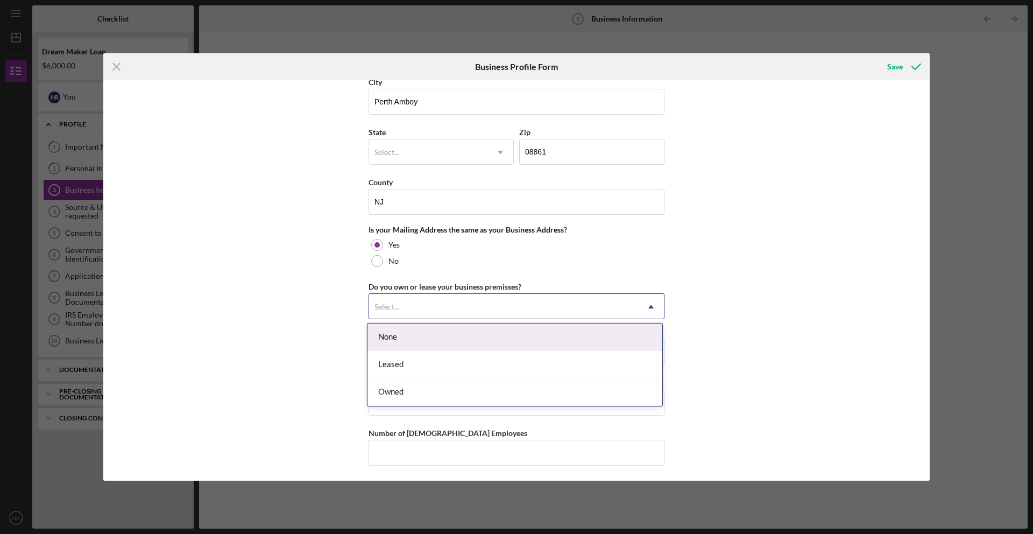
click at [430, 296] on div "Select..." at bounding box center [503, 306] width 269 height 25
click at [428, 344] on div "None" at bounding box center [514, 336] width 295 height 27
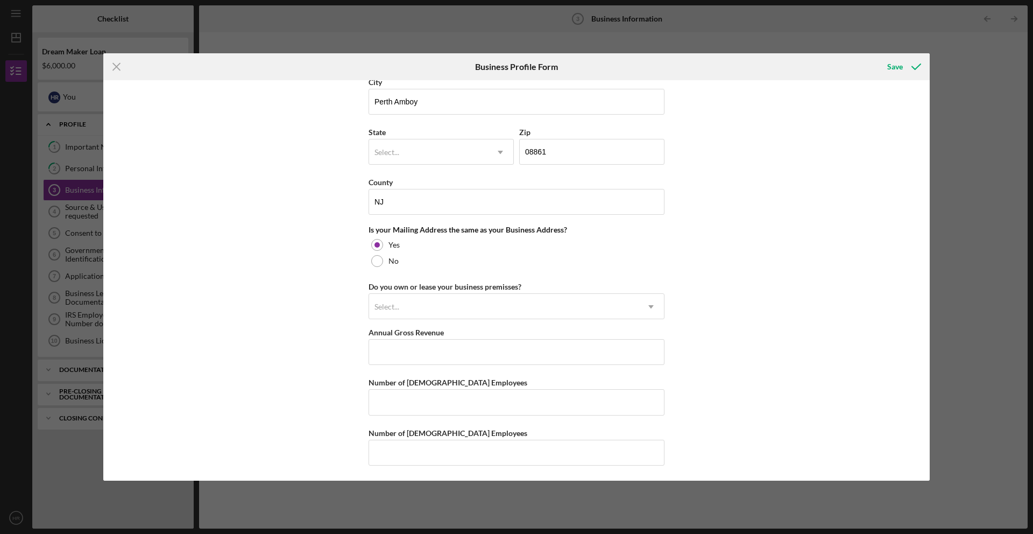
click at [470, 363] on input "Annual Gross Revenue" at bounding box center [516, 352] width 296 height 26
click at [470, 361] on input "Annual Gross Revenue" at bounding box center [516, 352] width 296 height 26
click at [468, 404] on input "Number of [DEMOGRAPHIC_DATA] Employees" at bounding box center [516, 402] width 296 height 26
type input "3"
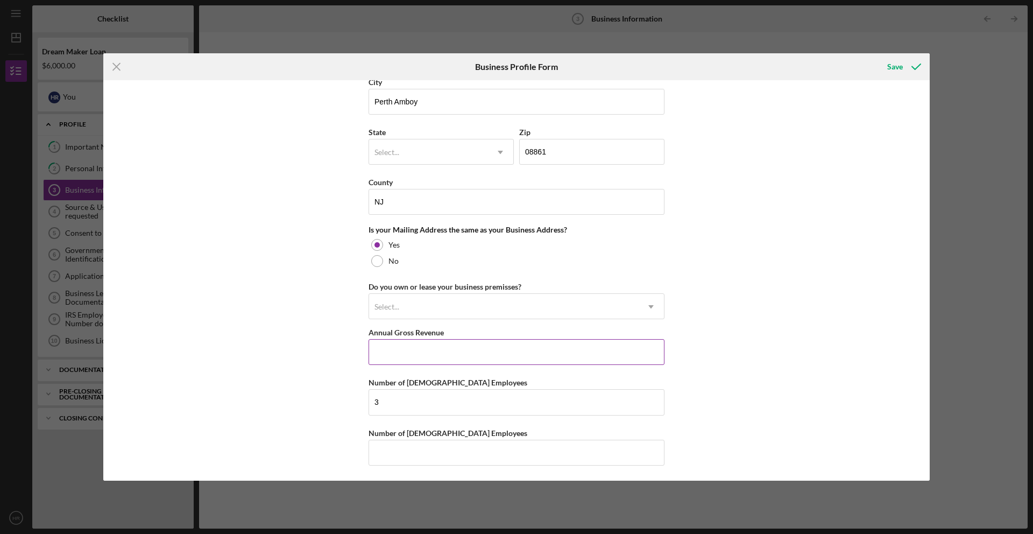
click at [450, 348] on input "Annual Gross Revenue" at bounding box center [516, 352] width 296 height 26
type input "$30,000"
click at [919, 69] on icon "submit" at bounding box center [916, 66] width 27 height 27
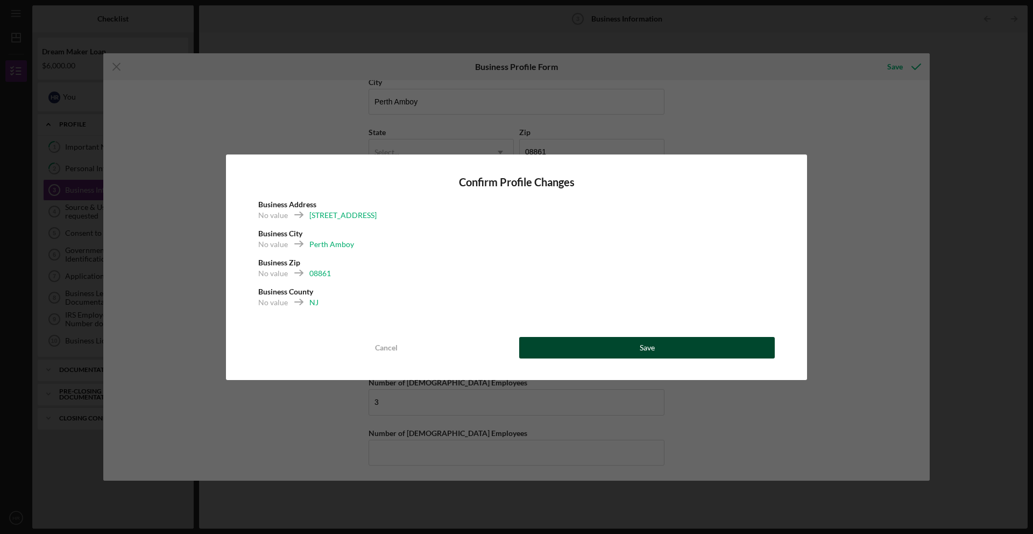
click at [640, 343] on div "Save" at bounding box center [646, 348] width 15 height 22
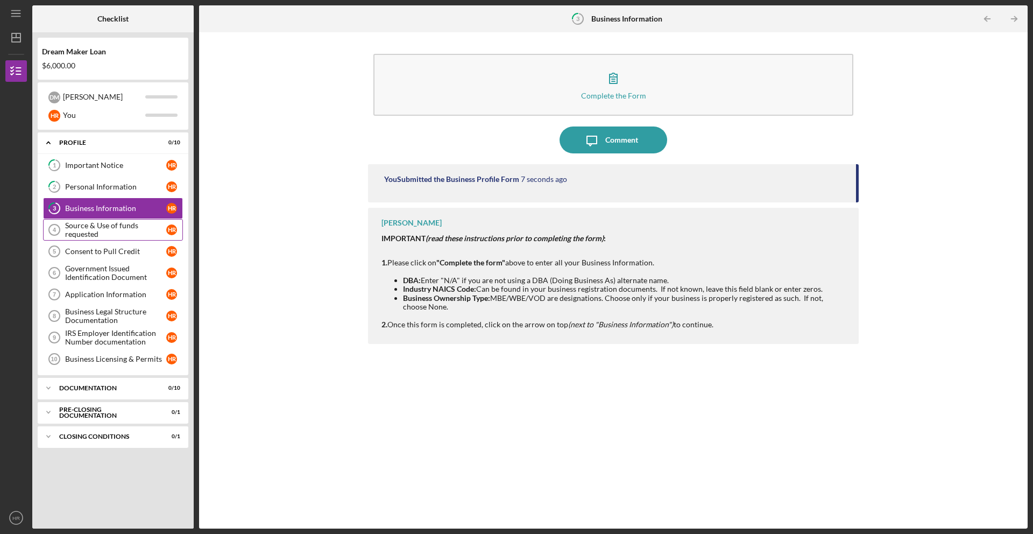
click at [154, 225] on div "Source & Use of funds requested" at bounding box center [115, 229] width 101 height 17
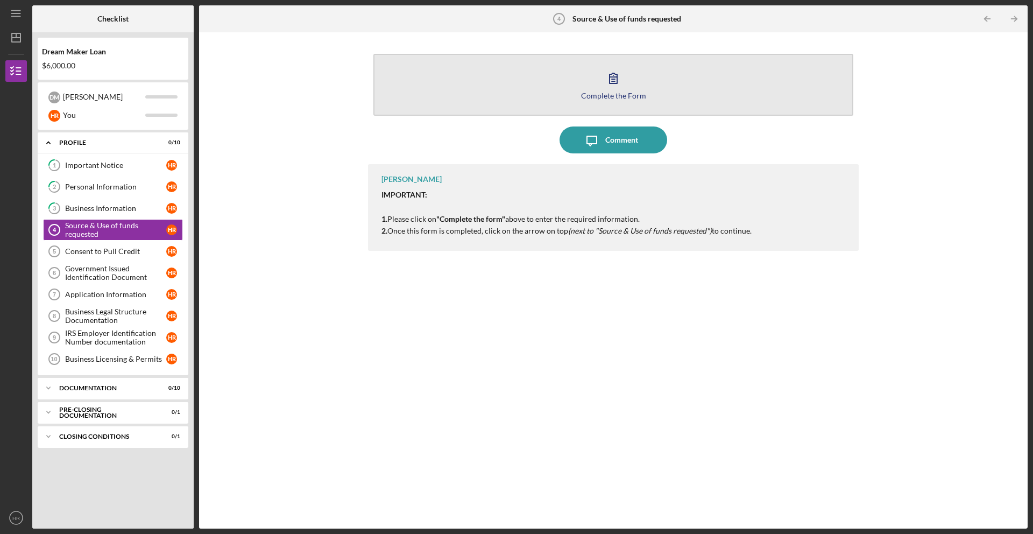
click at [600, 65] on button "Complete the Form Form" at bounding box center [613, 85] width 480 height 62
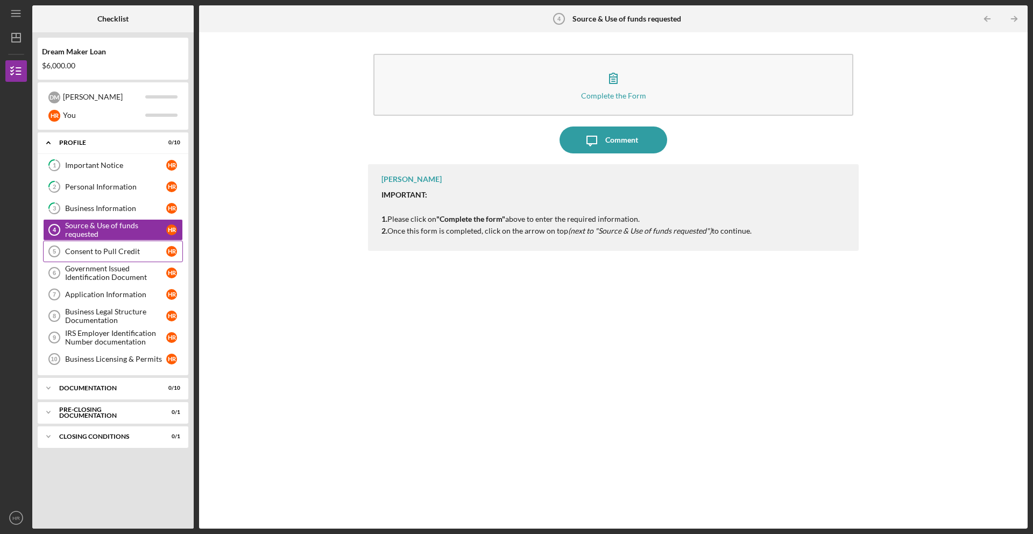
click at [96, 253] on div "Consent to Pull Credit" at bounding box center [115, 251] width 101 height 9
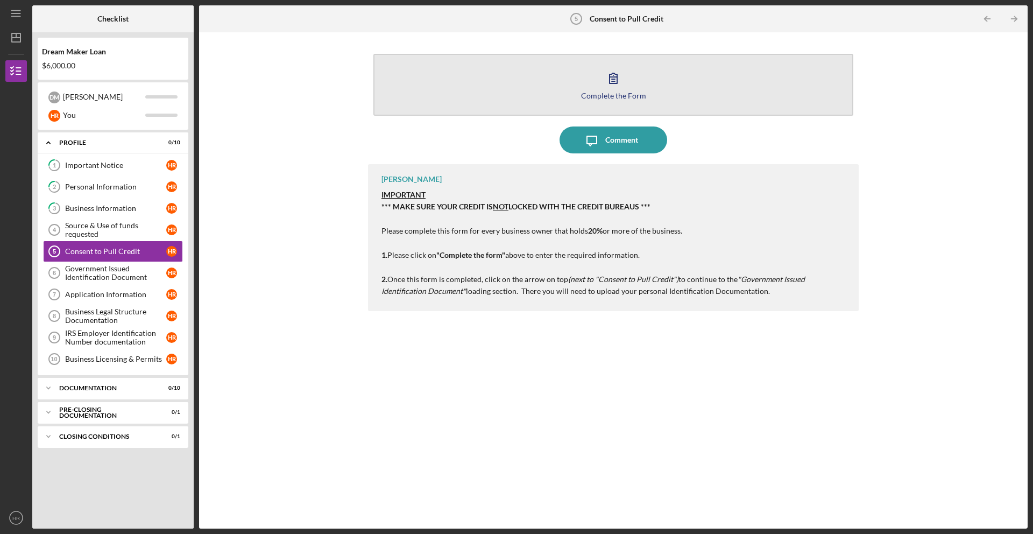
click at [608, 87] on icon "button" at bounding box center [613, 78] width 27 height 27
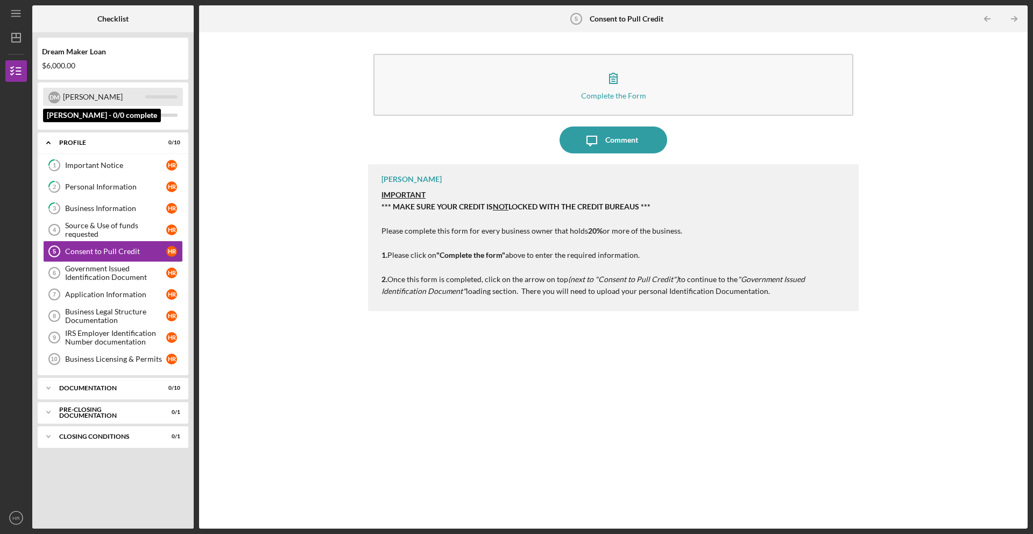
click at [151, 95] on div "[PERSON_NAME] [PERSON_NAME]" at bounding box center [113, 97] width 140 height 18
click at [150, 391] on div "Icon/Expander Documentation 0 / 10" at bounding box center [113, 388] width 151 height 22
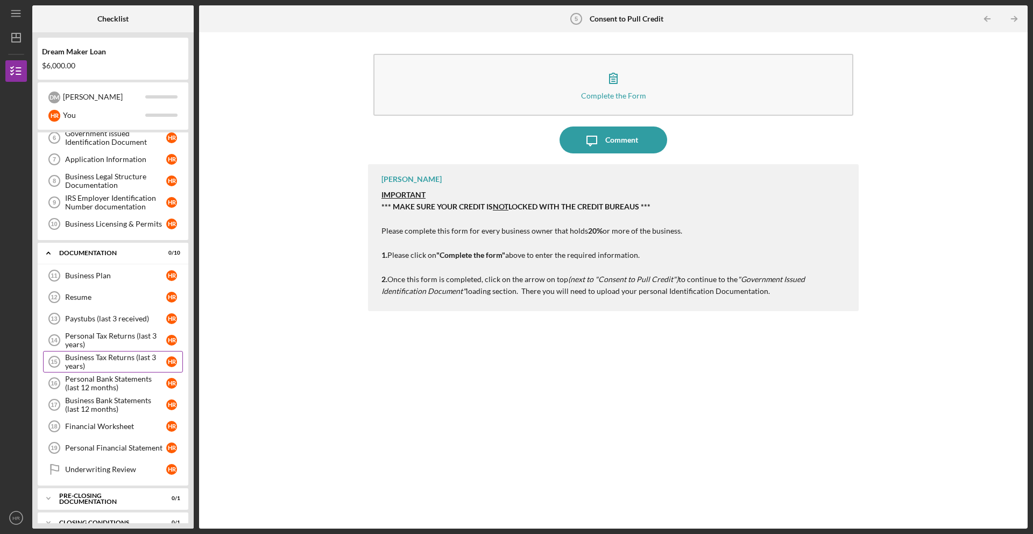
scroll to position [151, 0]
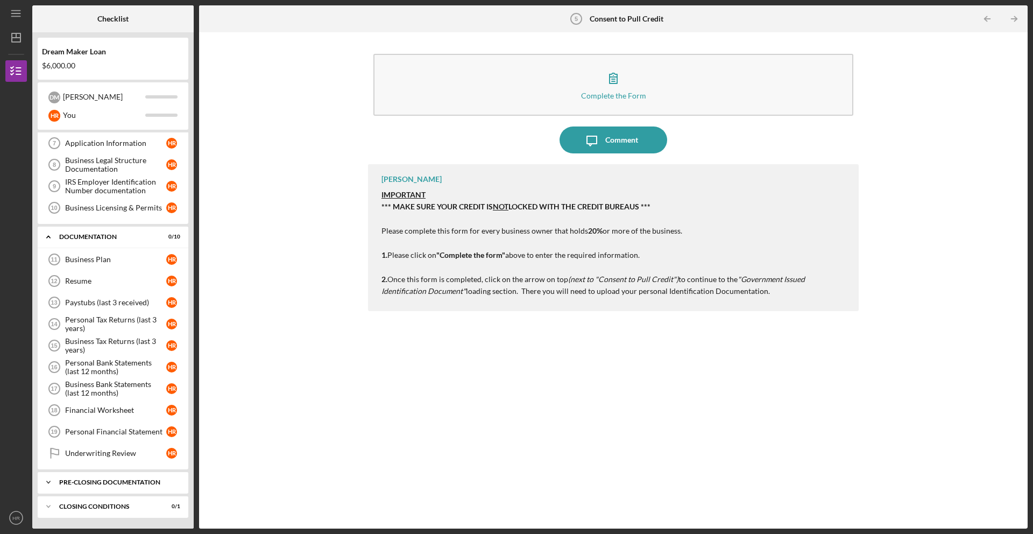
click at [131, 484] on div "Pre-Closing Documentation" at bounding box center [117, 482] width 116 height 6
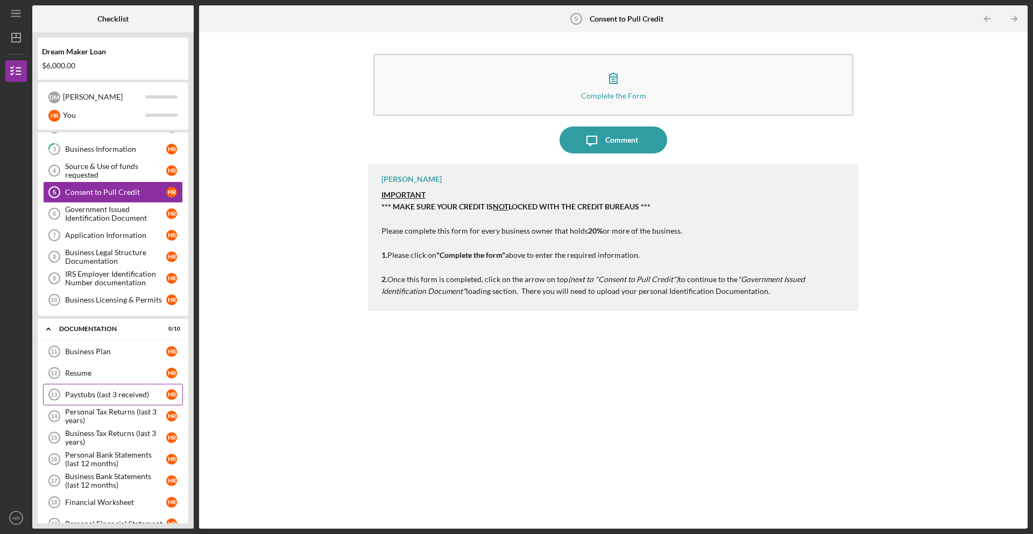
scroll to position [0, 0]
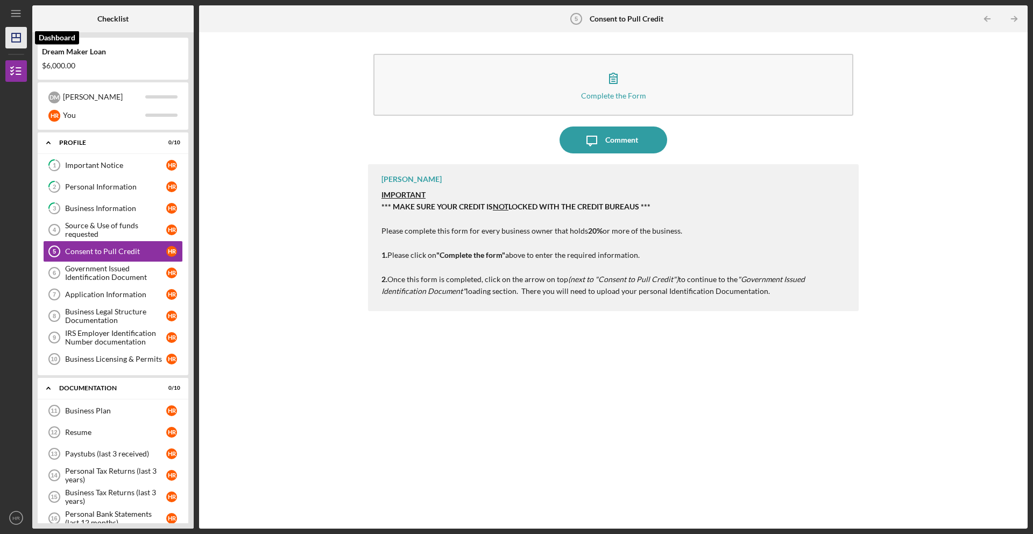
click at [12, 32] on icon "Icon/Dashboard" at bounding box center [16, 37] width 27 height 27
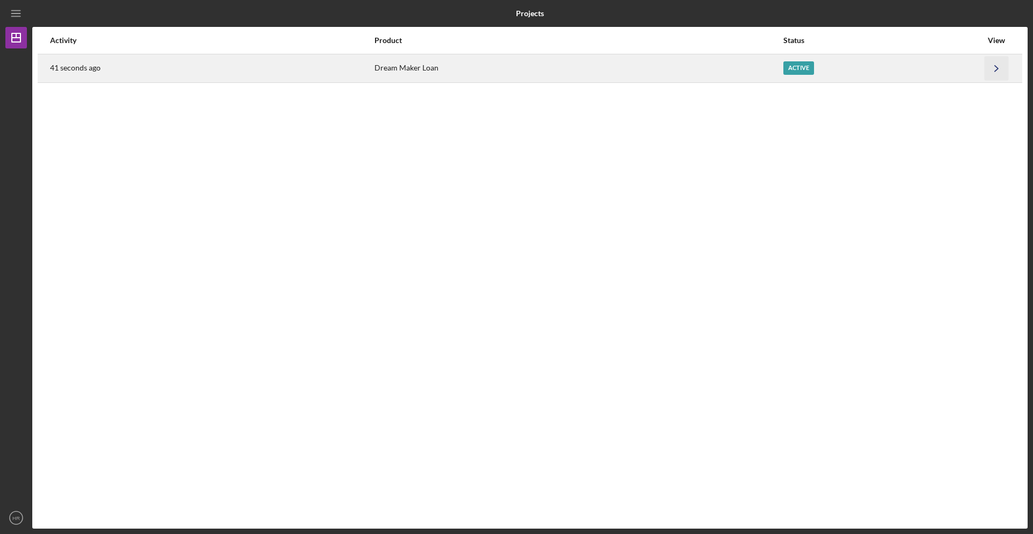
click at [992, 68] on icon "Icon/Navigate" at bounding box center [996, 68] width 24 height 24
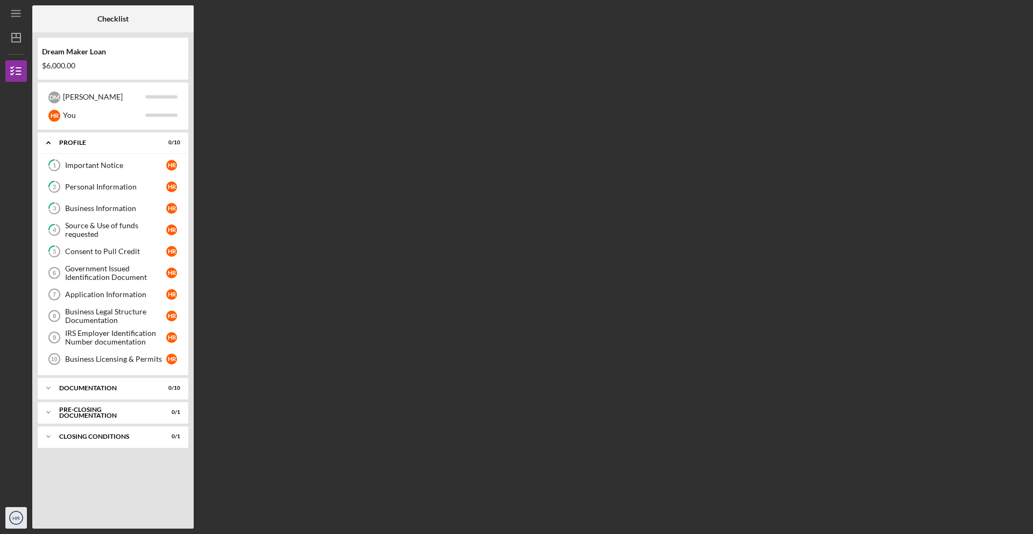
click at [20, 522] on circle "button" at bounding box center [16, 517] width 13 height 13
click at [43, 487] on link "Logout" at bounding box center [65, 492] width 118 height 22
